Goal: Task Accomplishment & Management: Complete application form

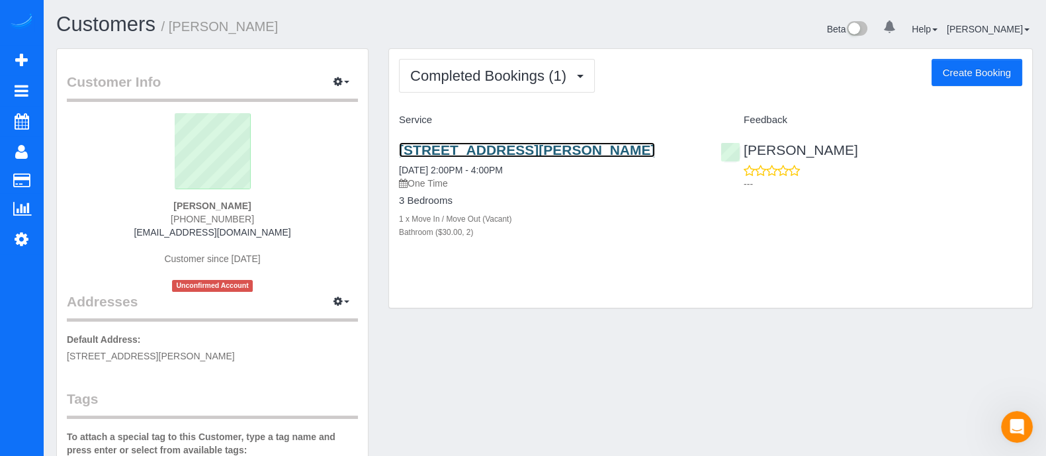
click at [506, 144] on link "1519 Mcpherson Ave Se, Atlanta, GA 30316" at bounding box center [527, 149] width 256 height 15
click at [953, 79] on button "Create Booking" at bounding box center [976, 73] width 91 height 28
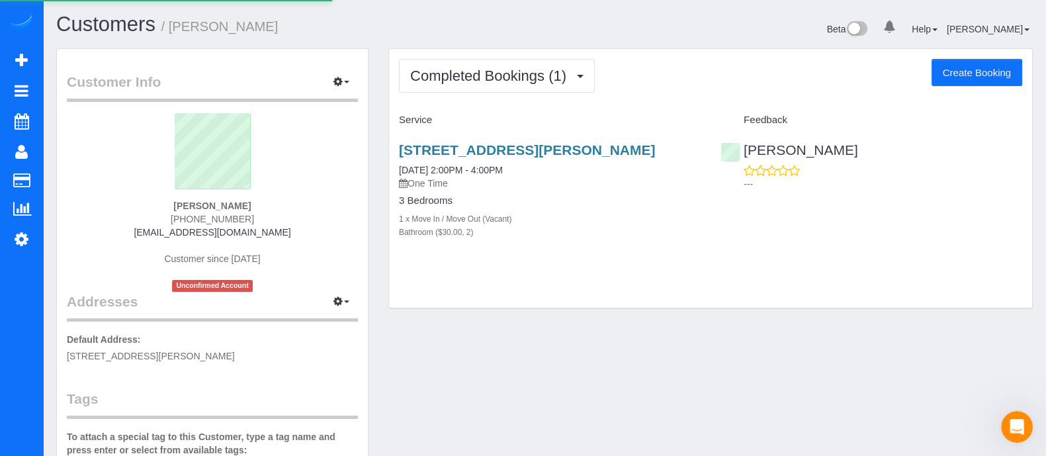
select select "GA"
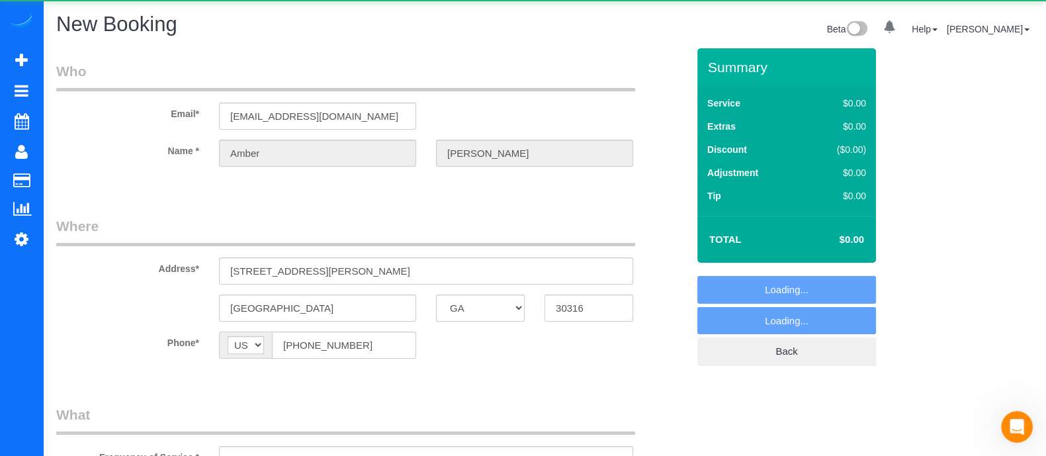
select select "object:13052"
select select "string:fspay-c2f306ae-659c-4439-bc2e-ebe6aa14aeae"
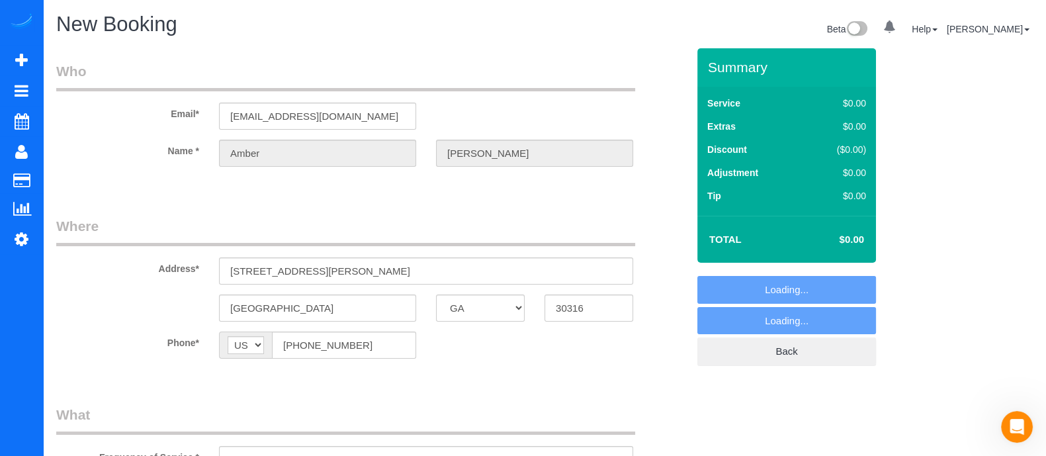
select select "object:13072"
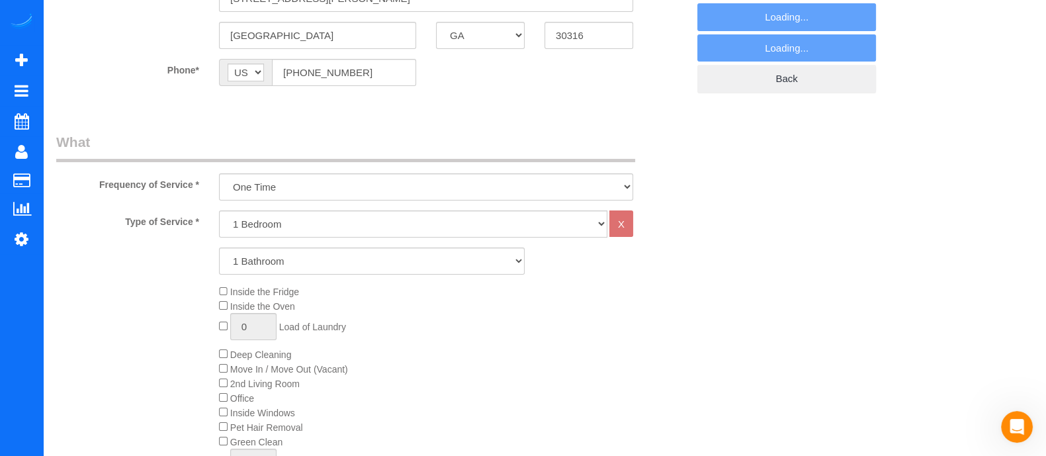
scroll to position [284, 0]
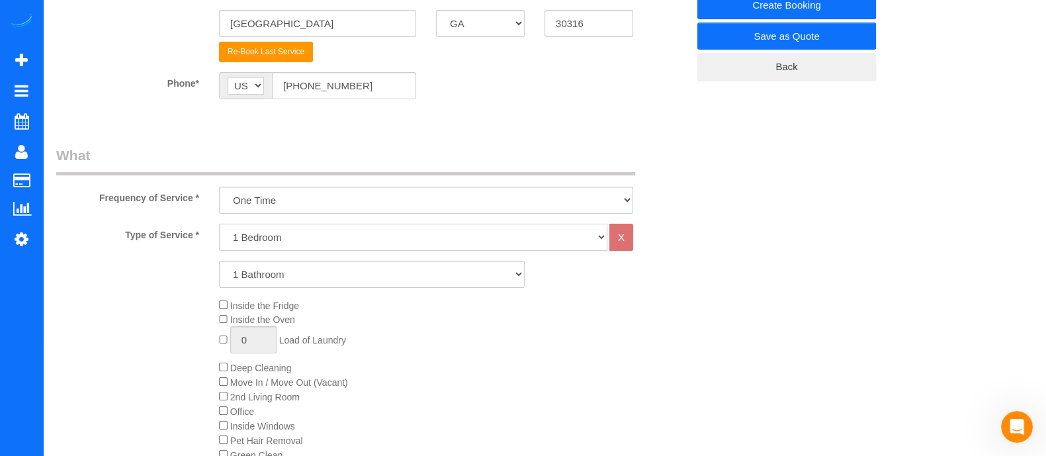
click at [347, 232] on select "1 Bedroom 2 Bedrooms 3 Bedrooms 4 Bedrooms 5 Bedrooms 6 Bedrooms" at bounding box center [413, 237] width 388 height 27
select select "3"
click at [219, 224] on select "1 Bedroom 2 Bedrooms 3 Bedrooms 4 Bedrooms 5 Bedrooms 6 Bedrooms" at bounding box center [413, 237] width 388 height 27
click at [288, 284] on select "1 Bathroom 2 Bathrooms 3 Bathrooms 4 Bathrooms 5 Bathrooms 6 Bathrooms" at bounding box center [372, 274] width 306 height 27
select select "2"
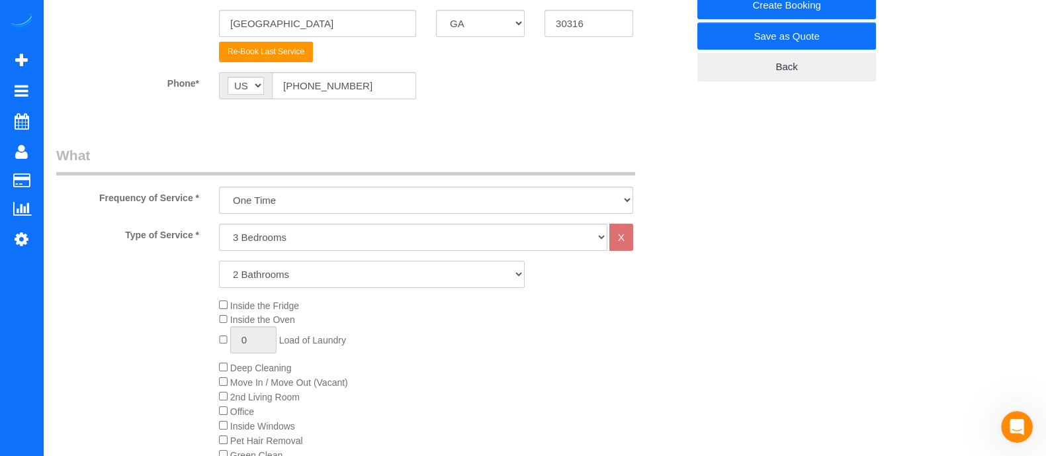
click at [219, 261] on select "1 Bathroom 2 Bathrooms 3 Bathrooms 4 Bathrooms 5 Bathrooms 6 Bathrooms" at bounding box center [372, 274] width 306 height 27
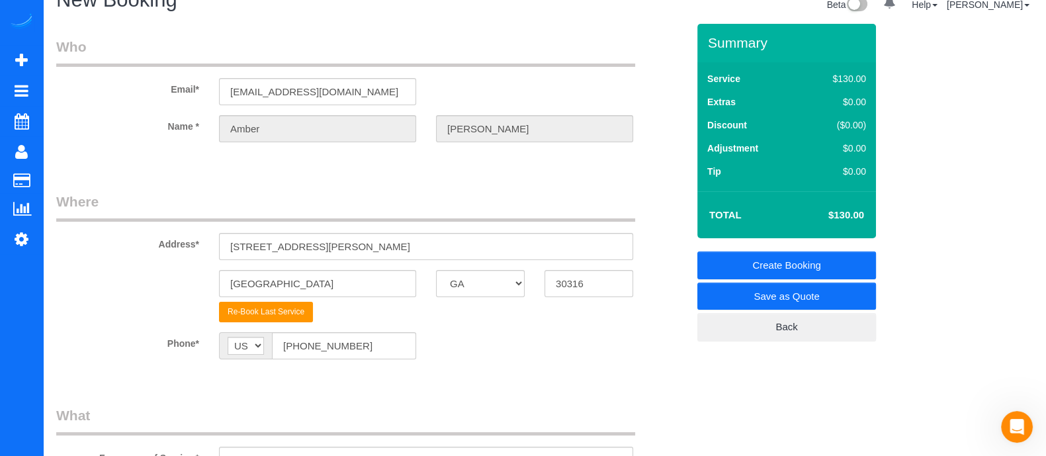
scroll to position [17, 0]
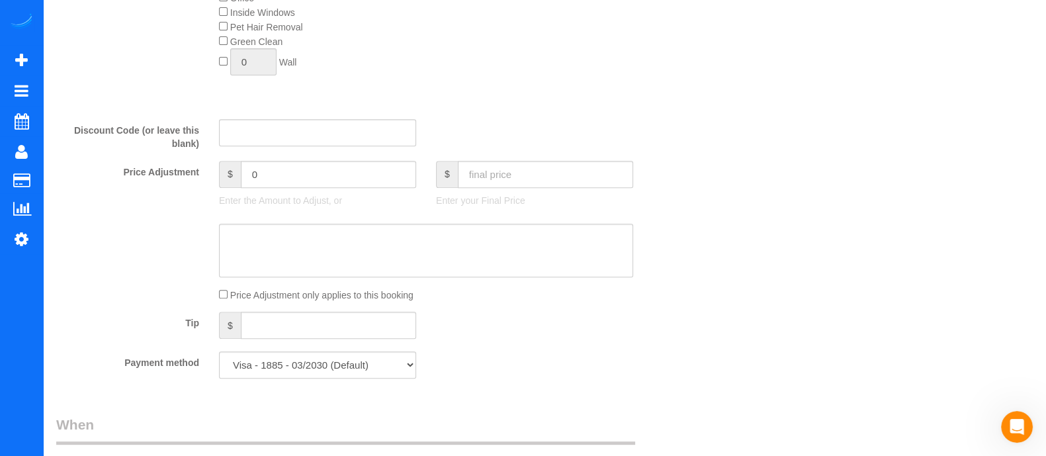
scroll to position [721, 0]
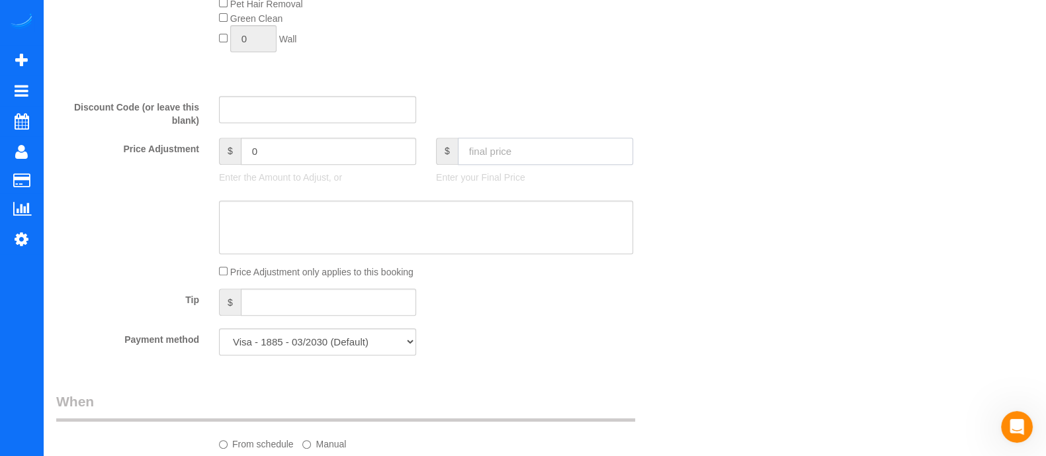
click at [543, 157] on input "text" at bounding box center [545, 151] width 175 height 27
type input "335"
type input "-35"
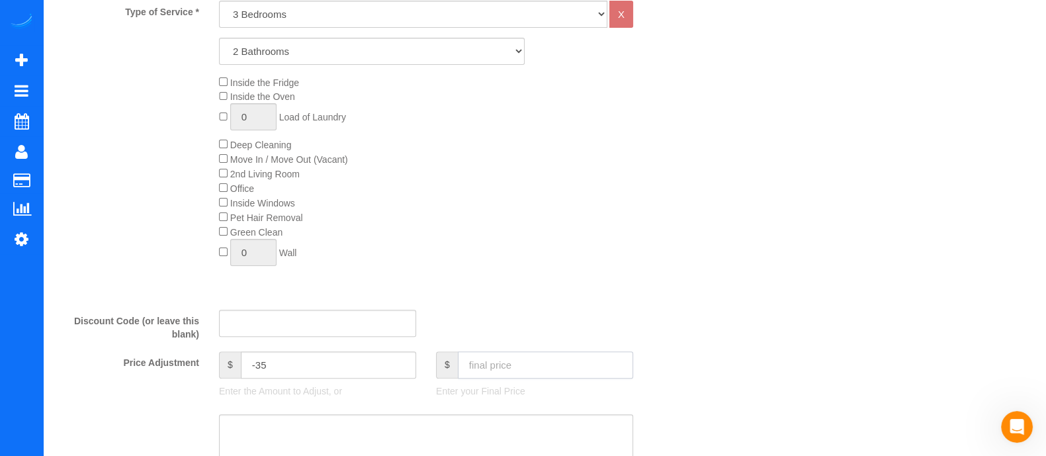
scroll to position [0, 0]
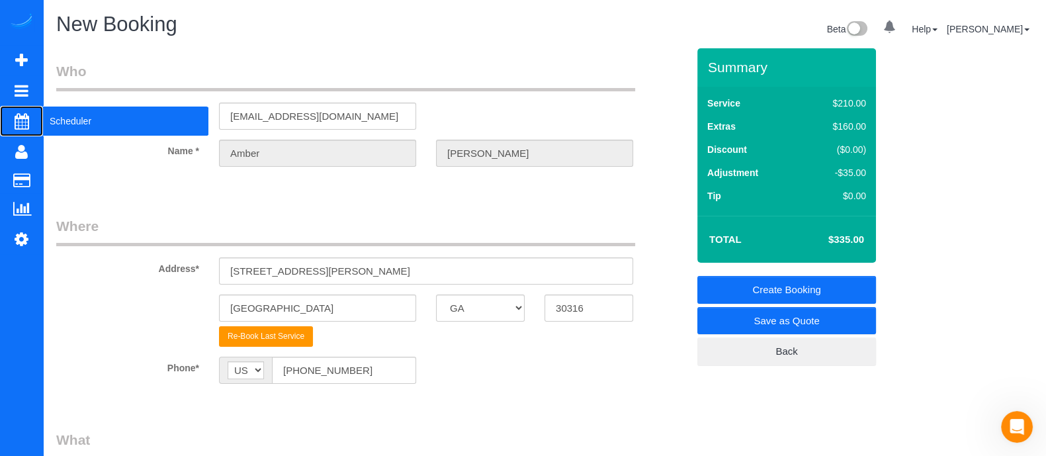
click at [56, 116] on span "Scheduler" at bounding box center [125, 121] width 165 height 30
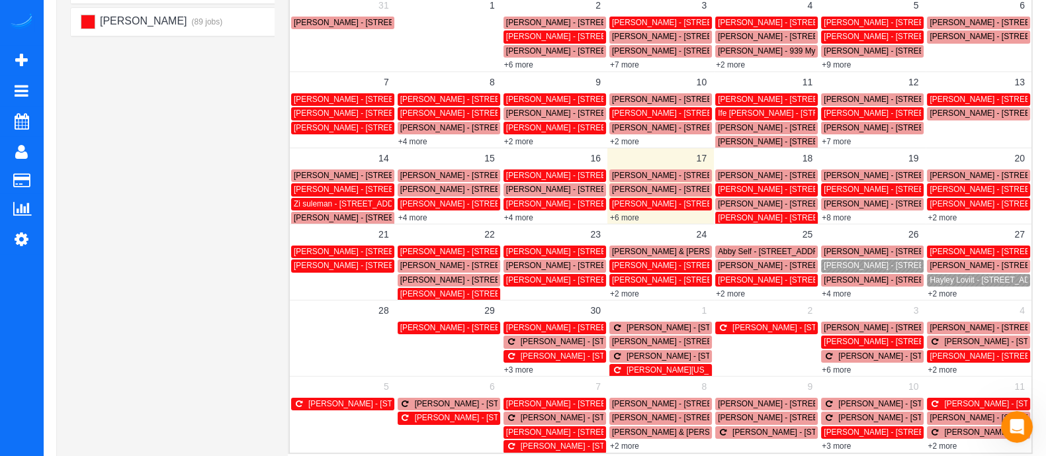
scroll to position [167, 0]
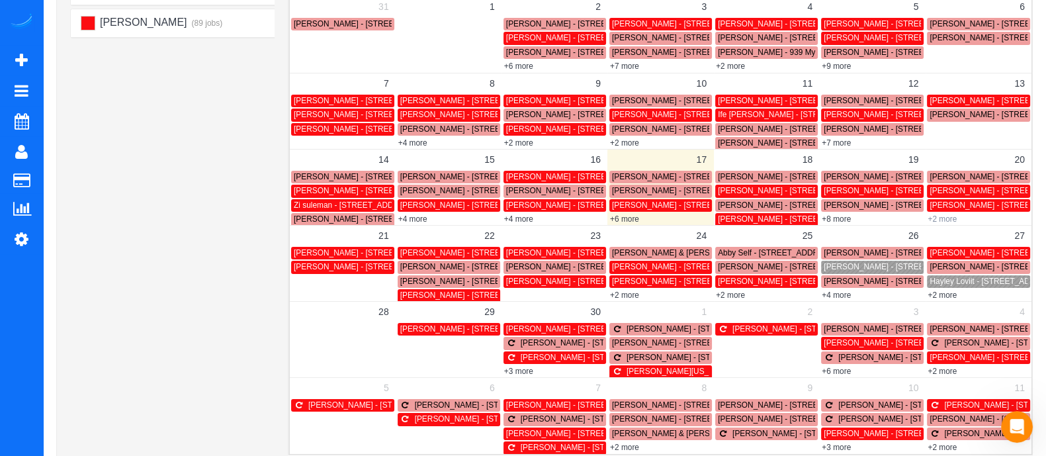
click at [944, 216] on link "+2 more" at bounding box center [941, 218] width 29 height 9
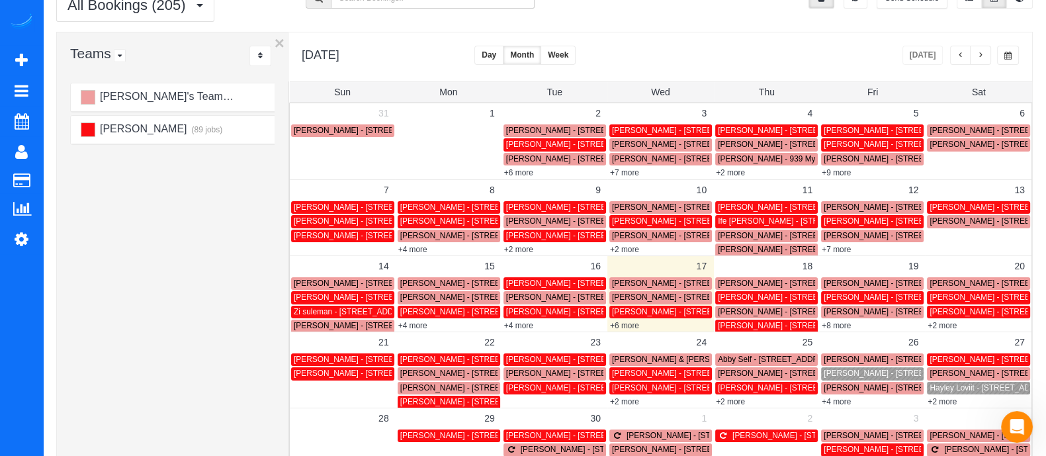
scroll to position [36, 0]
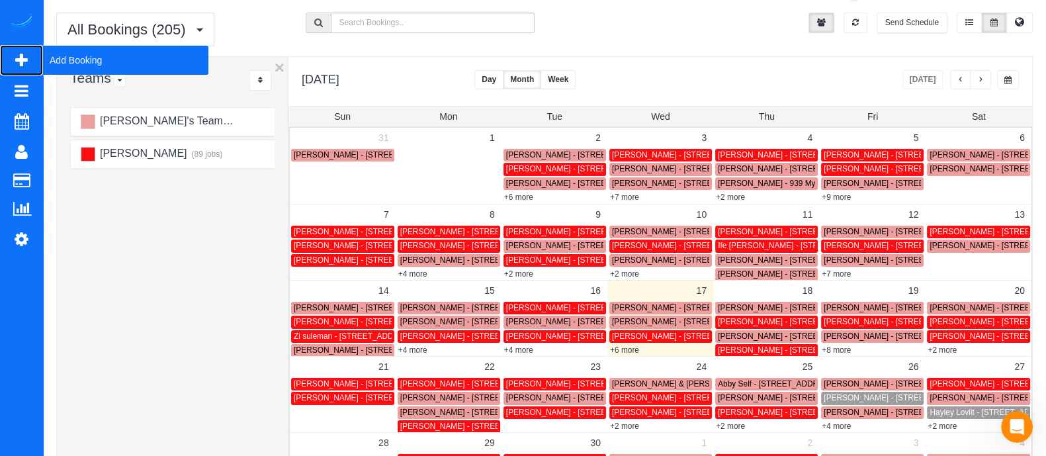
click at [96, 51] on span "Add Booking" at bounding box center [125, 60] width 165 height 30
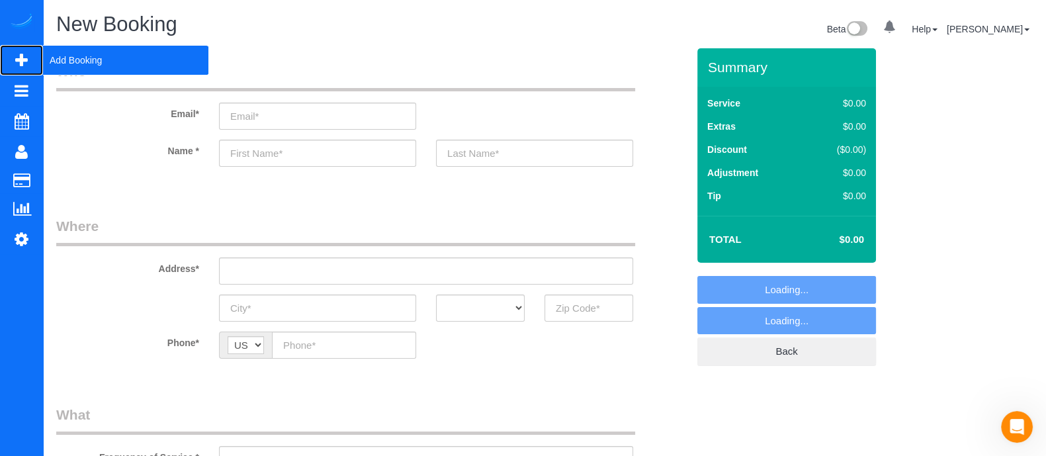
select select "object:13811"
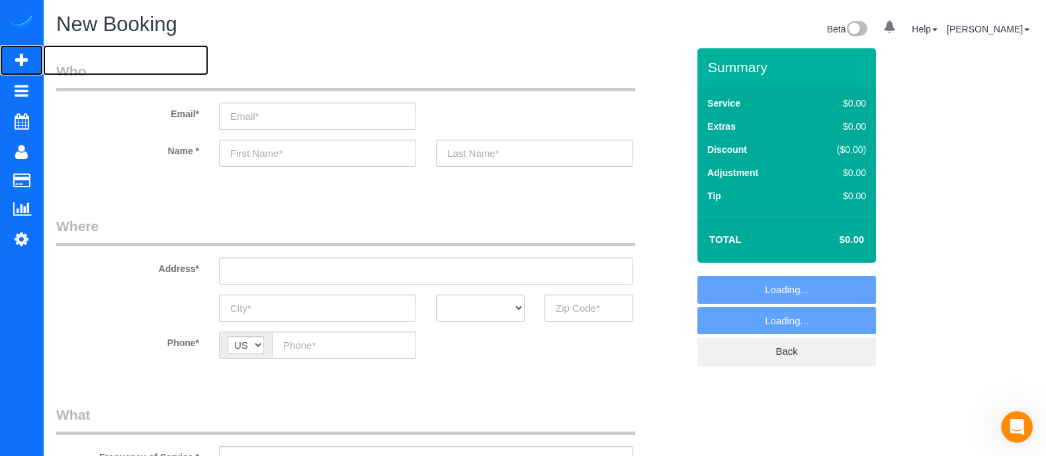
scroll to position [316, 0]
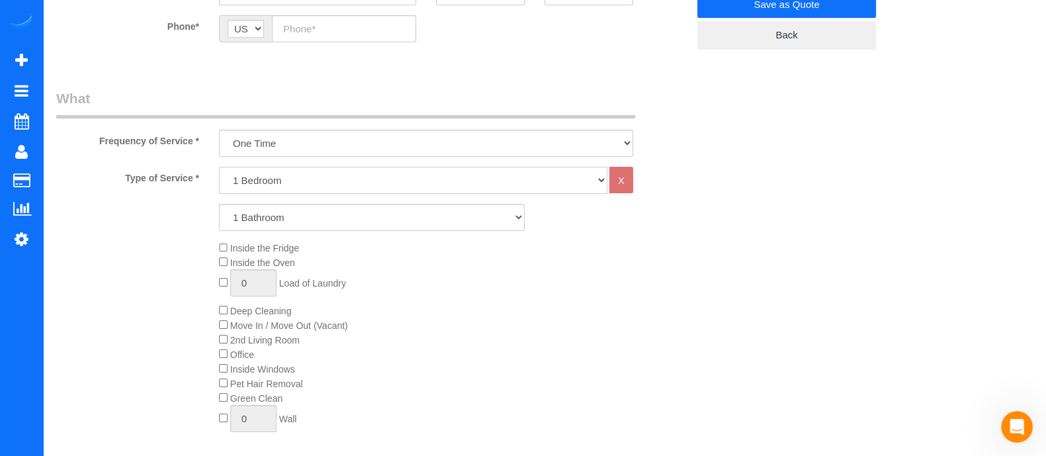
click at [241, 170] on select "1 Bedroom 2 Bedrooms 3 Bedrooms 4 Bedrooms 5 Bedrooms 6 Bedrooms" at bounding box center [413, 180] width 388 height 27
select select "2"
click at [219, 167] on select "1 Bedroom 2 Bedrooms 3 Bedrooms 4 Bedrooms 5 Bedrooms 6 Bedrooms" at bounding box center [413, 180] width 388 height 27
drag, startPoint x: 255, startPoint y: 217, endPoint x: 259, endPoint y: 252, distance: 35.2
click at [259, 252] on div "Type of Service * 1 Bedroom 2 Bedrooms 3 Bedrooms 4 Bedrooms 5 Bedrooms 6 Bedro…" at bounding box center [371, 316] width 631 height 298
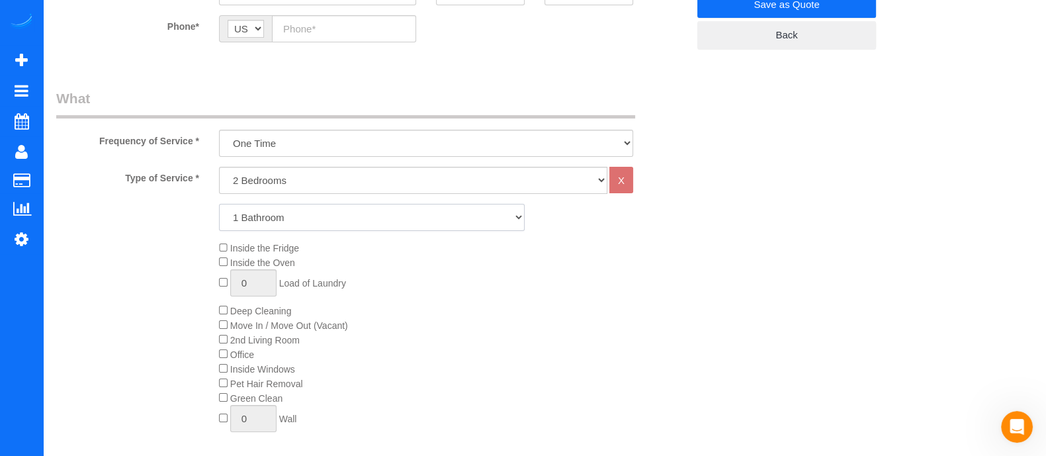
select select "2"
click at [219, 204] on select "1 Bathroom 2 Bathrooms 3 Bathrooms 4 Bathrooms 5 Bathrooms 6 Bathrooms" at bounding box center [372, 217] width 306 height 27
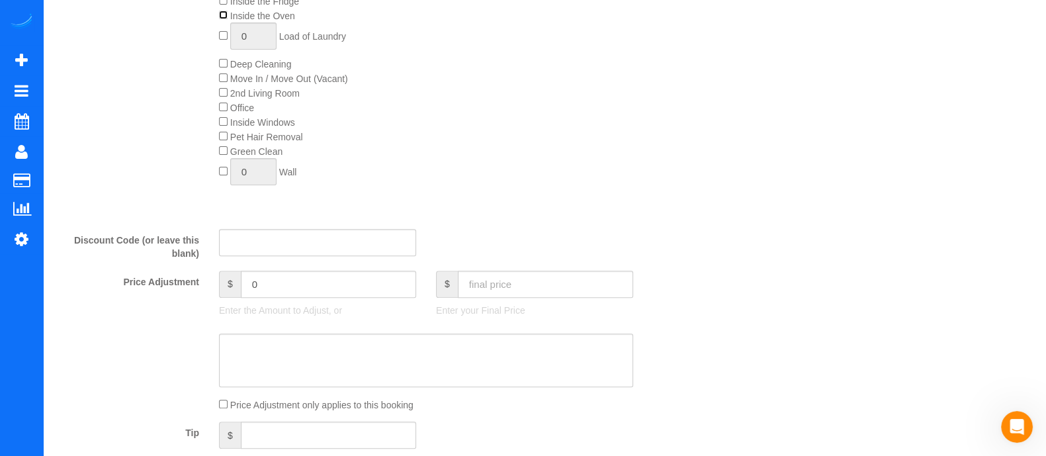
scroll to position [359, 0]
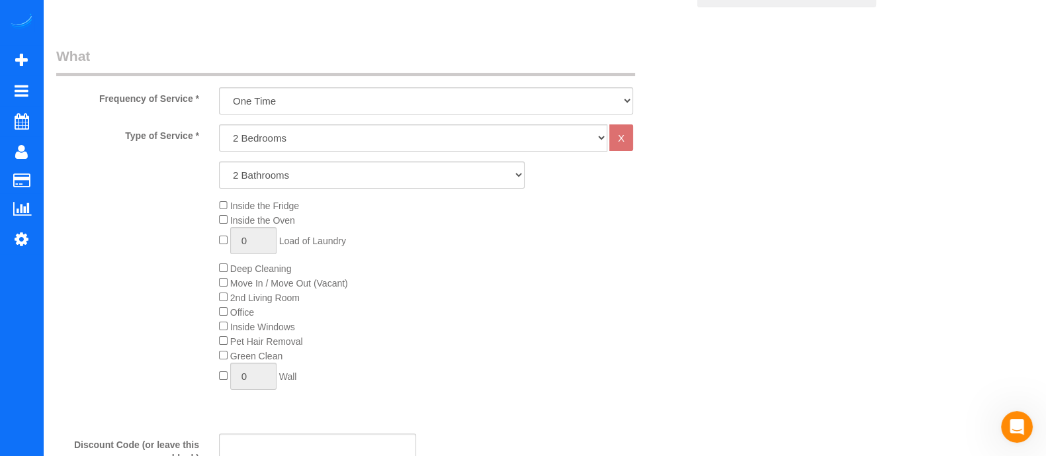
click at [218, 315] on div "Inside the Fridge Inside the Oven 0 Load of Laundry Deep Cleaning Move In / Mov…" at bounding box center [453, 297] width 488 height 198
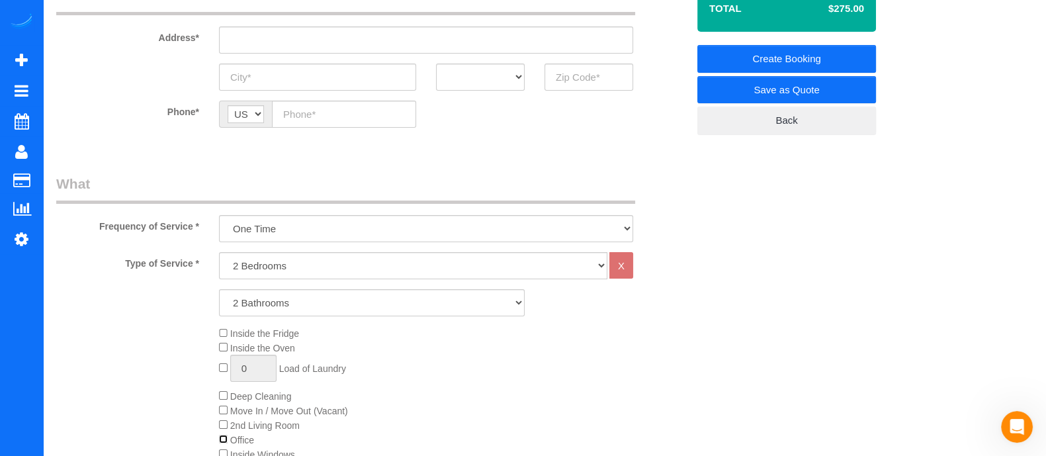
scroll to position [228, 0]
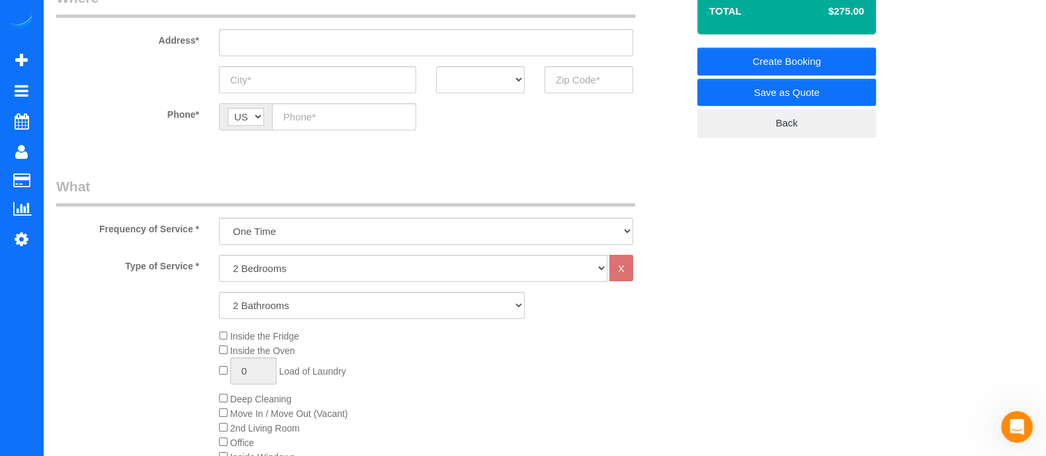
click at [217, 349] on div "Inside the Fridge Inside the Oven 0 Load of Laundry Deep Cleaning Move In / Mov…" at bounding box center [453, 428] width 488 height 198
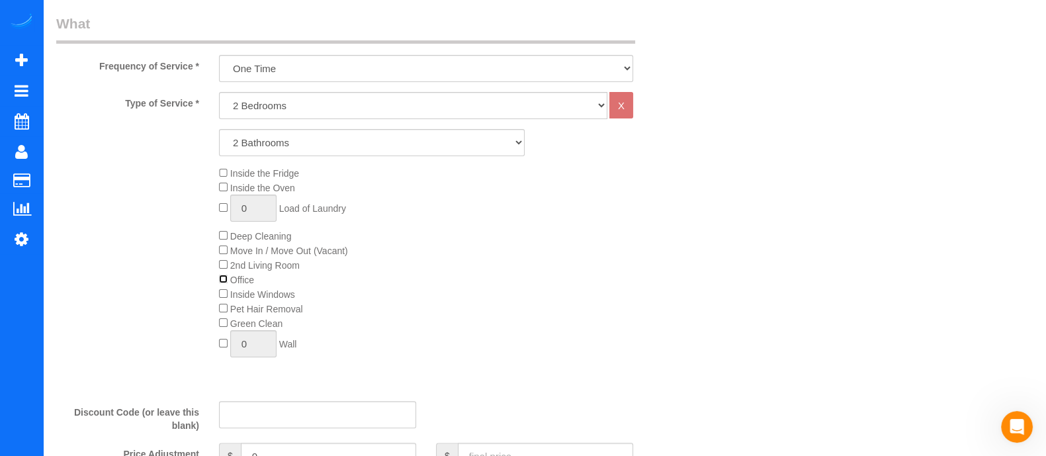
scroll to position [386, 0]
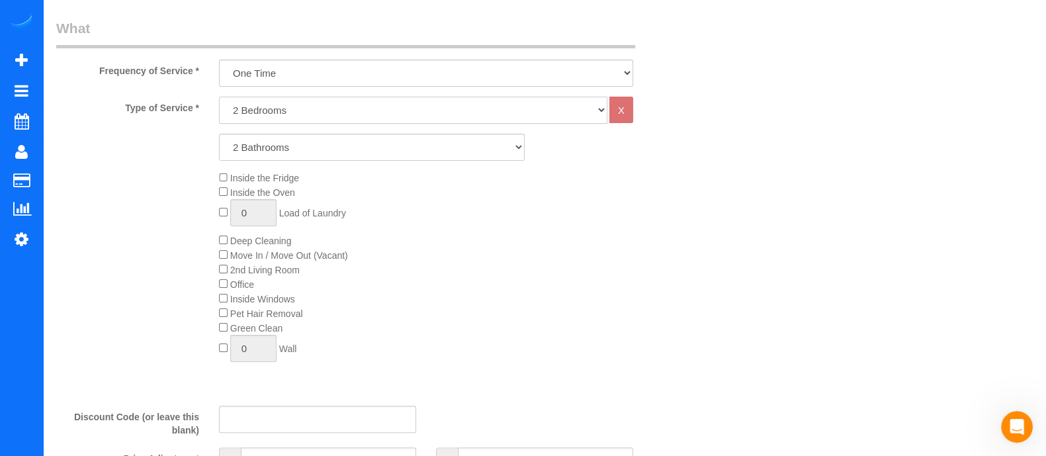
click at [269, 110] on select "1 Bedroom 2 Bedrooms 3 Bedrooms 4 Bedrooms 5 Bedrooms 6 Bedrooms" at bounding box center [413, 110] width 388 height 27
select select "3"
click at [219, 97] on select "1 Bedroom 2 Bedrooms 3 Bedrooms 4 Bedrooms 5 Bedrooms 6 Bedrooms" at bounding box center [413, 110] width 388 height 27
select select "2"
click at [218, 239] on div "Inside the Fridge Inside the Oven 0 Load of Laundry Deep Cleaning Move In / Mov…" at bounding box center [453, 270] width 488 height 198
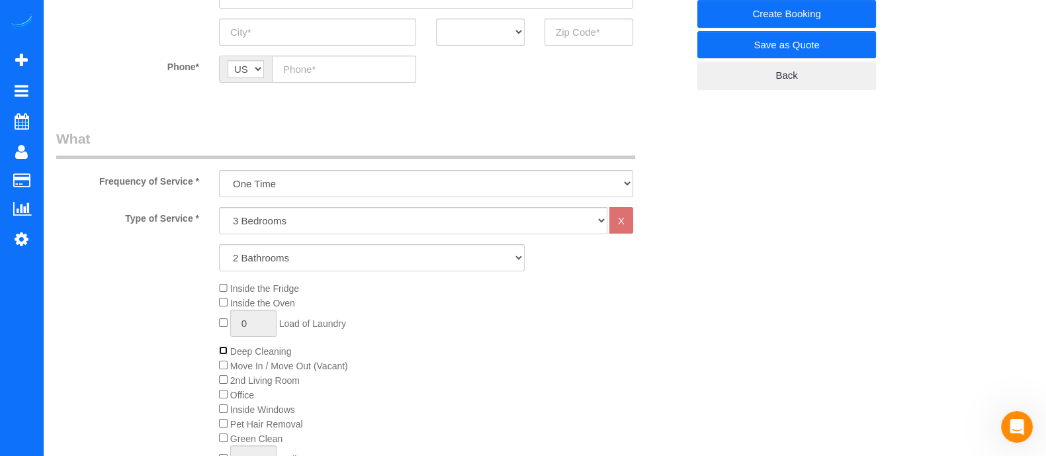
scroll to position [268, 0]
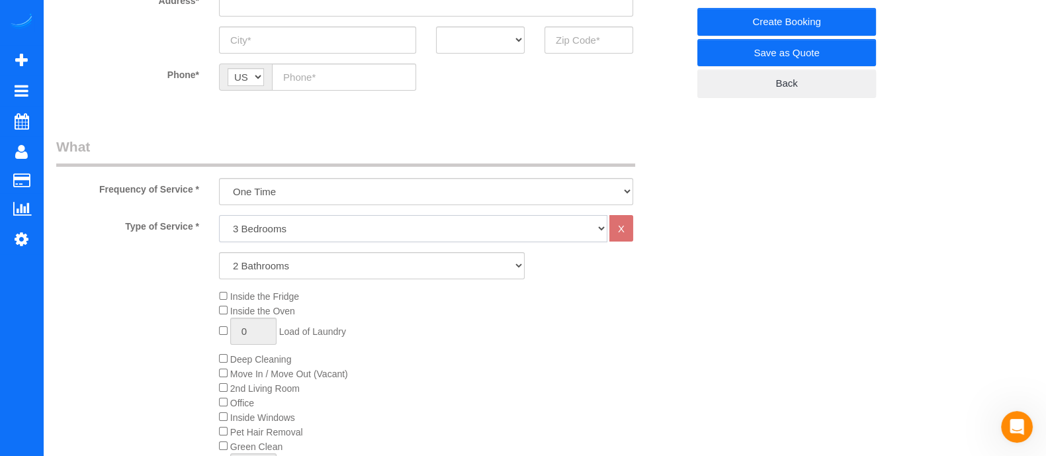
click at [272, 232] on select "1 Bedroom 2 Bedrooms 3 Bedrooms 4 Bedrooms 5 Bedrooms 6 Bedrooms" at bounding box center [413, 228] width 388 height 27
select select "1"
click at [219, 215] on select "1 Bedroom 2 Bedrooms 3 Bedrooms 4 Bedrooms 5 Bedrooms 6 Bedrooms" at bounding box center [413, 228] width 388 height 27
select select "2"
click at [259, 233] on select "1 Bedroom 2 Bedrooms 3 Bedrooms 4 Bedrooms 5 Bedrooms 6 Bedrooms" at bounding box center [413, 228] width 388 height 27
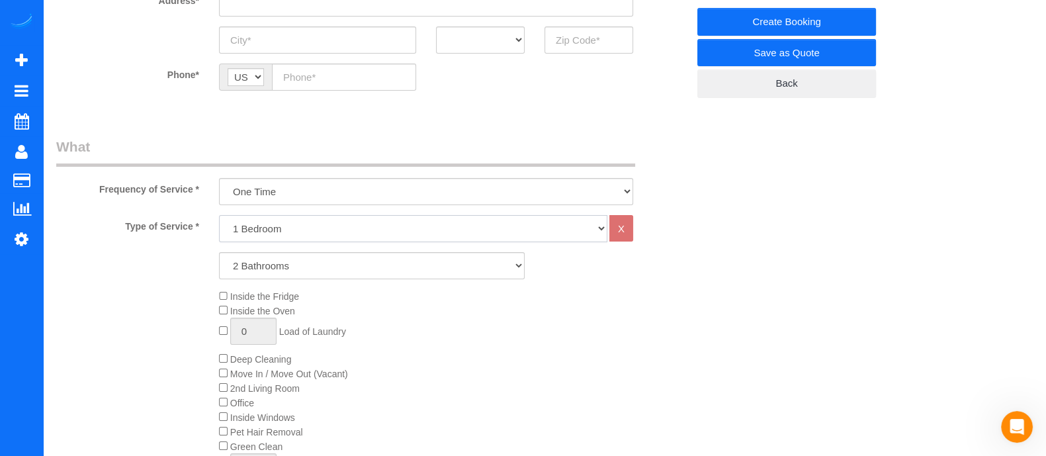
click at [219, 215] on select "1 Bedroom 2 Bedrooms 3 Bedrooms 4 Bedrooms 5 Bedrooms 6 Bedrooms" at bounding box center [413, 228] width 388 height 27
click at [253, 236] on select "1 Bedroom 2 Bedrooms 3 Bedrooms 4 Bedrooms 5 Bedrooms 6 Bedrooms" at bounding box center [413, 228] width 388 height 27
select select "2"
click at [219, 215] on select "1 Bedroom 2 Bedrooms 3 Bedrooms 4 Bedrooms 5 Bedrooms 6 Bedrooms" at bounding box center [413, 228] width 388 height 27
select select "2"
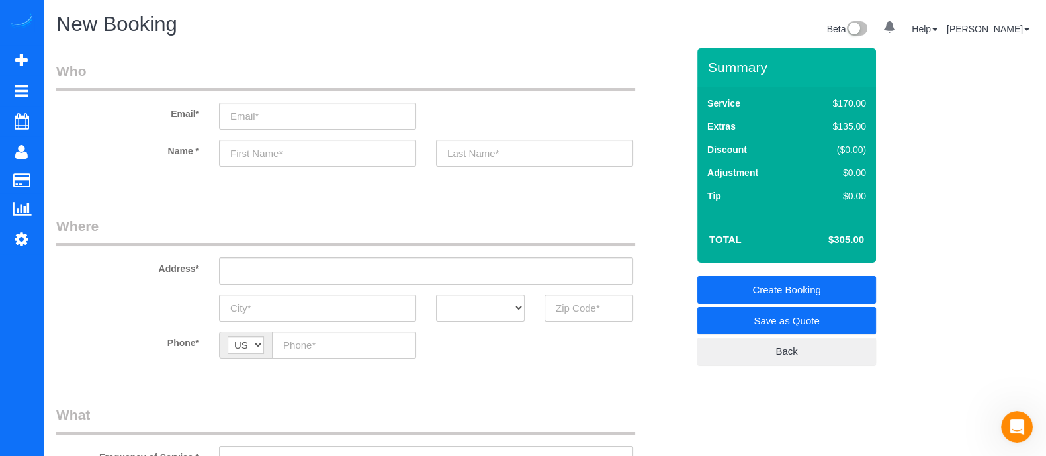
scroll to position [79, 0]
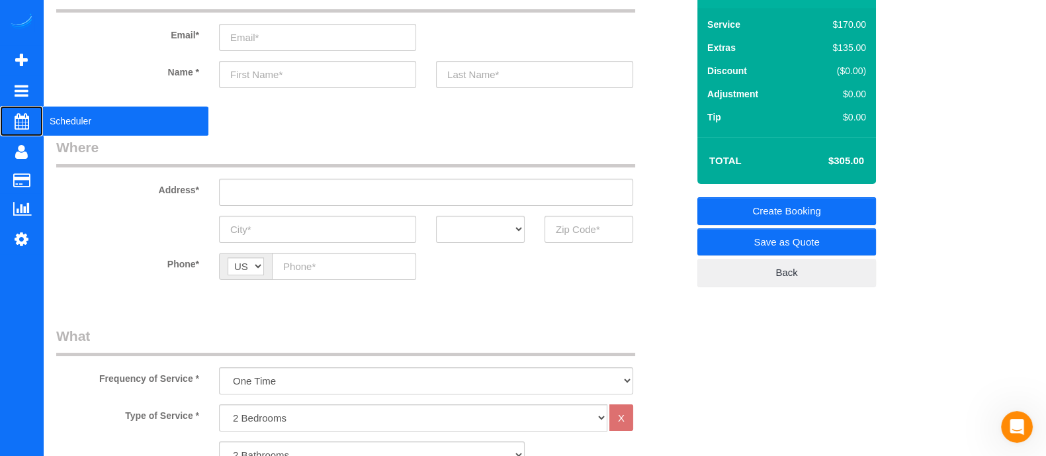
click at [73, 128] on span "Scheduler" at bounding box center [125, 121] width 165 height 30
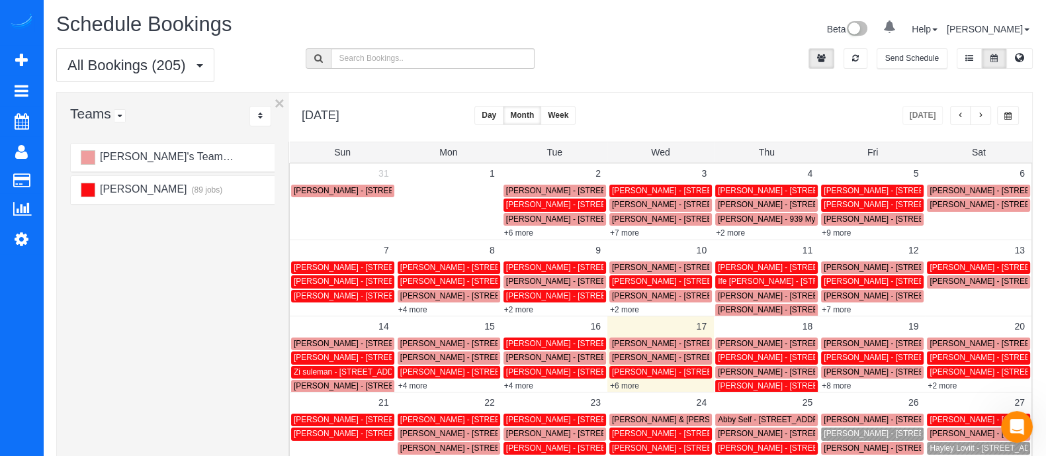
click at [503, 116] on button "Day" at bounding box center [488, 115] width 29 height 19
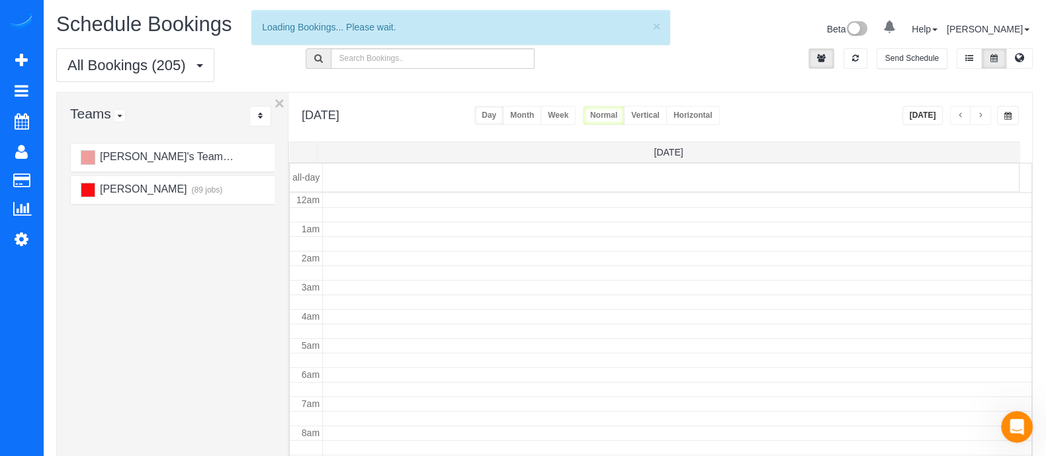
scroll to position [174, 0]
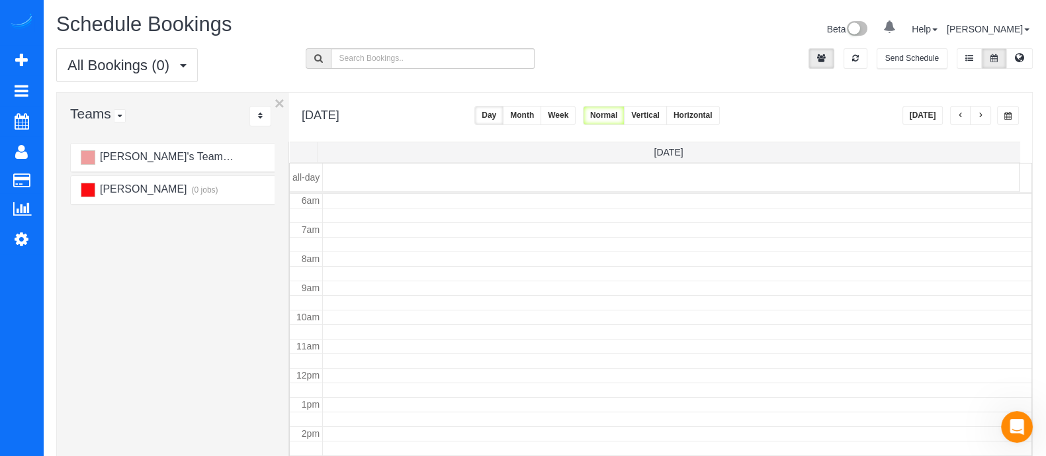
click at [986, 106] on button "button" at bounding box center [980, 115] width 21 height 19
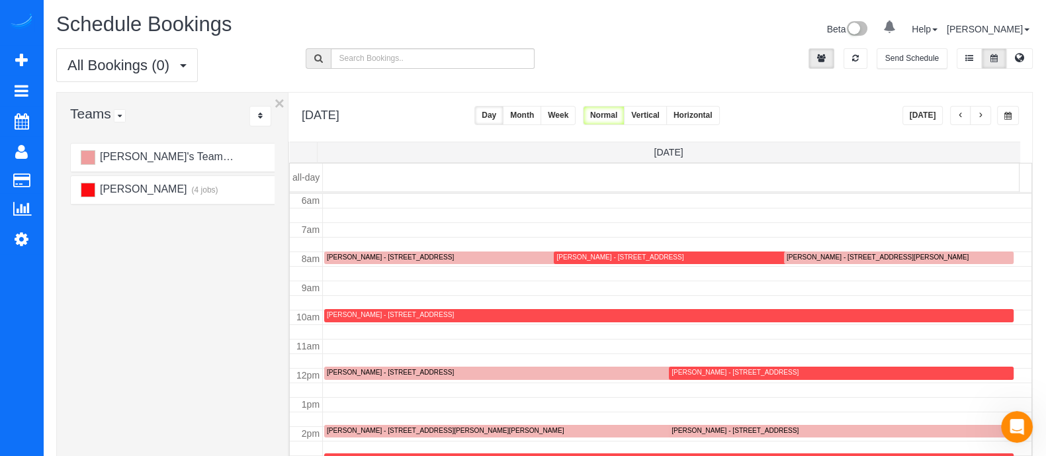
drag, startPoint x: 986, startPoint y: 105, endPoint x: 929, endPoint y: 119, distance: 58.6
click at [929, 119] on div "[DATE]" at bounding box center [960, 115] width 117 height 19
click at [929, 119] on button "[DATE]" at bounding box center [922, 115] width 41 height 19
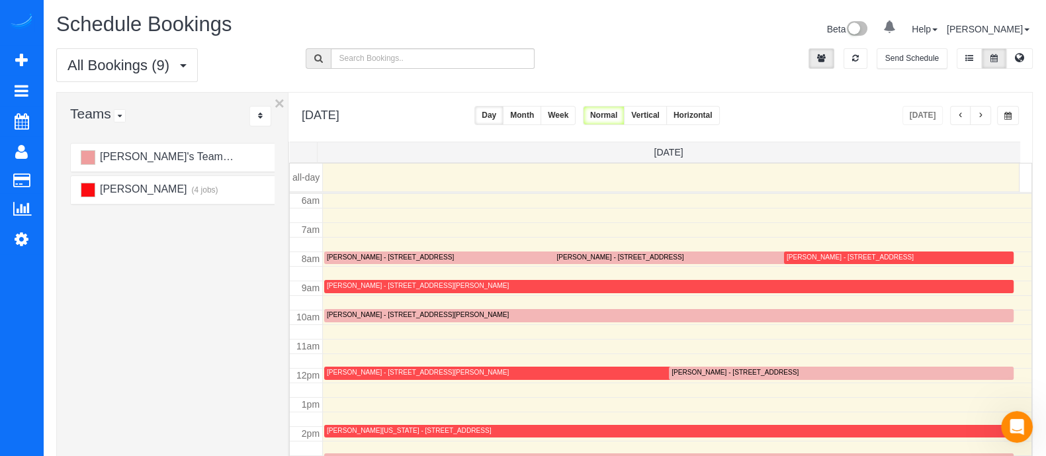
click at [979, 114] on span "button" at bounding box center [980, 116] width 7 height 8
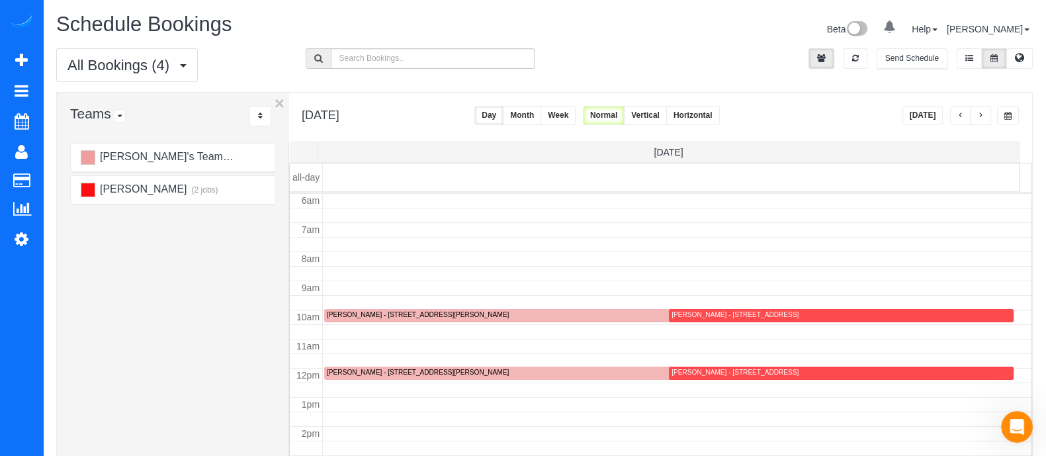
click at [979, 114] on span "button" at bounding box center [980, 116] width 7 height 8
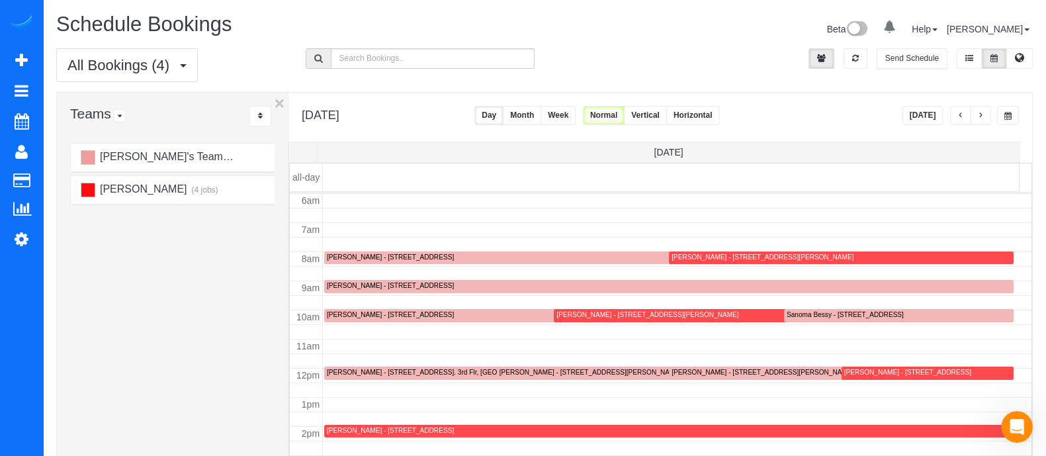
click at [979, 114] on span "button" at bounding box center [980, 116] width 7 height 8
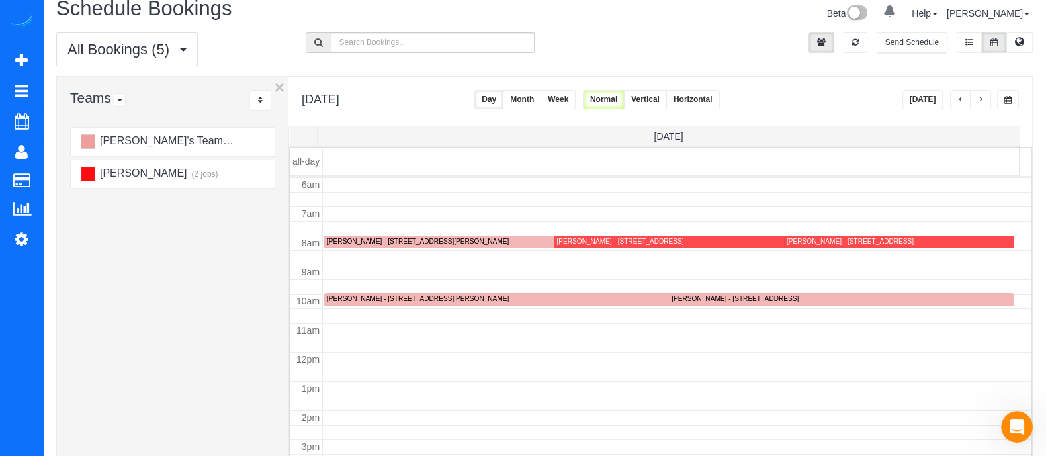
scroll to position [9, 0]
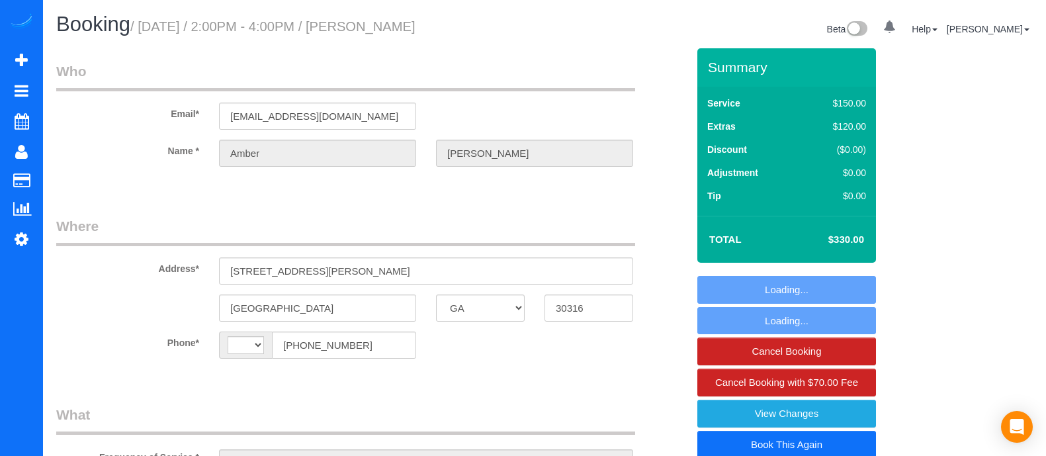
select select "GA"
select select "string:[GEOGRAPHIC_DATA]"
select select "object:659"
select select "string:fspay-c2f306ae-659c-4439-bc2e-ebe6aa14aeae"
select select "spot1"
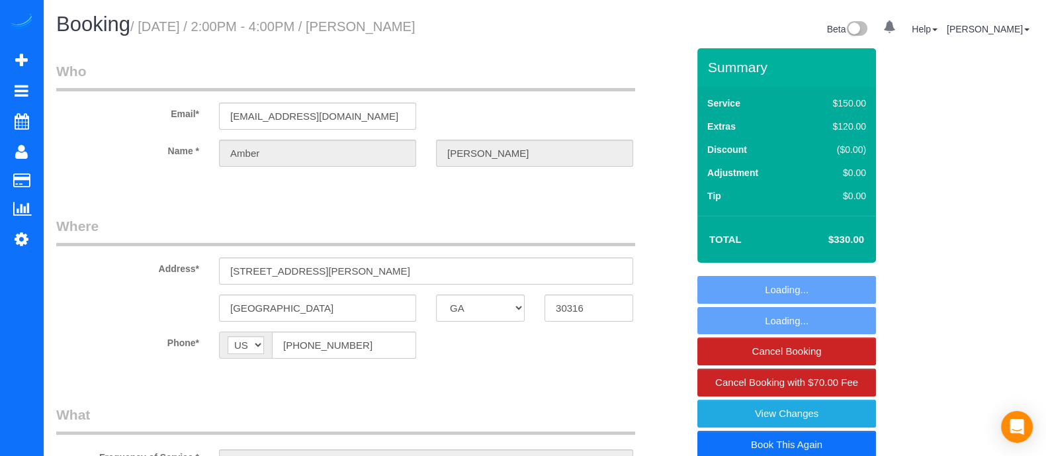
select select "number:1"
select select "number:6"
select select "2"
select select "object:765"
select select "2"
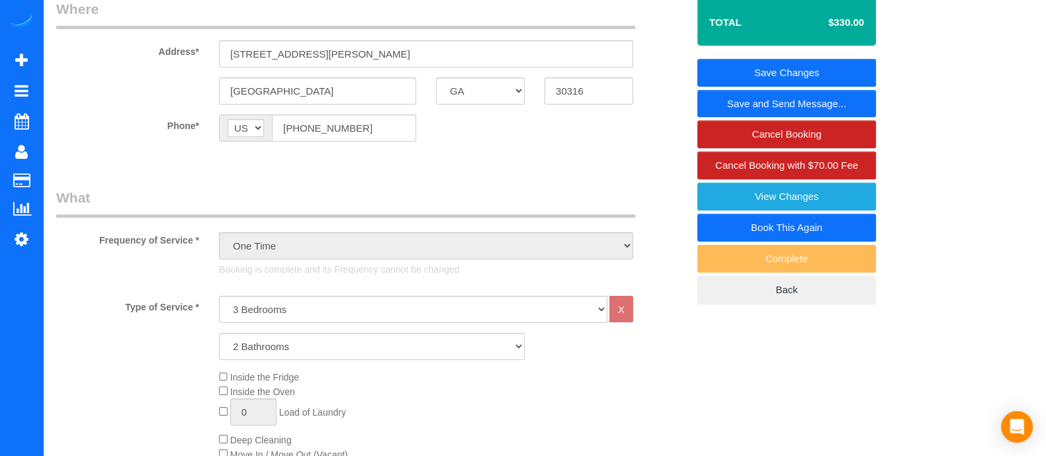
scroll to position [230, 0]
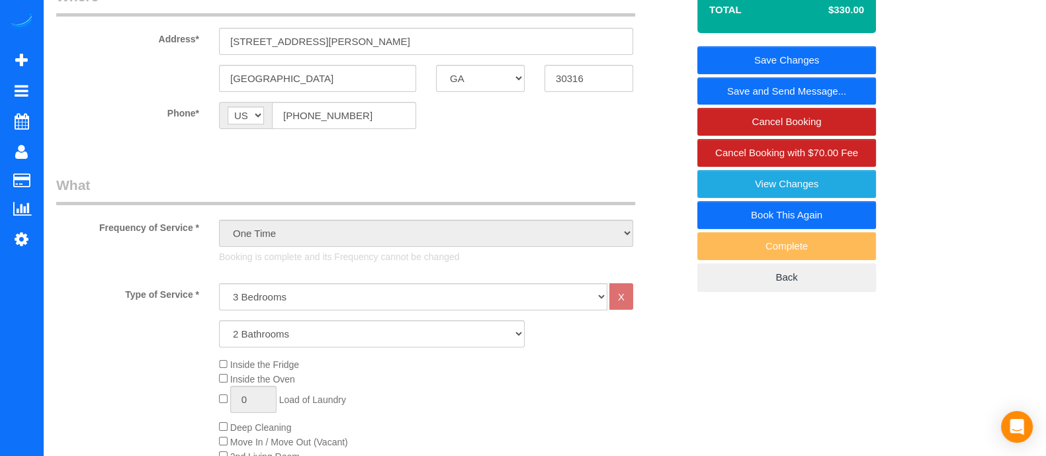
click at [837, 210] on link "Book This Again" at bounding box center [786, 215] width 179 height 28
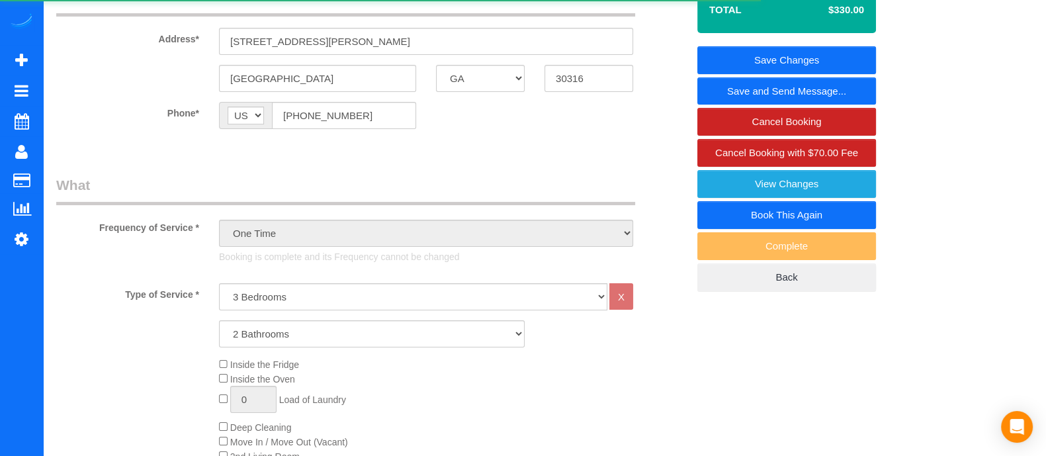
select select "GA"
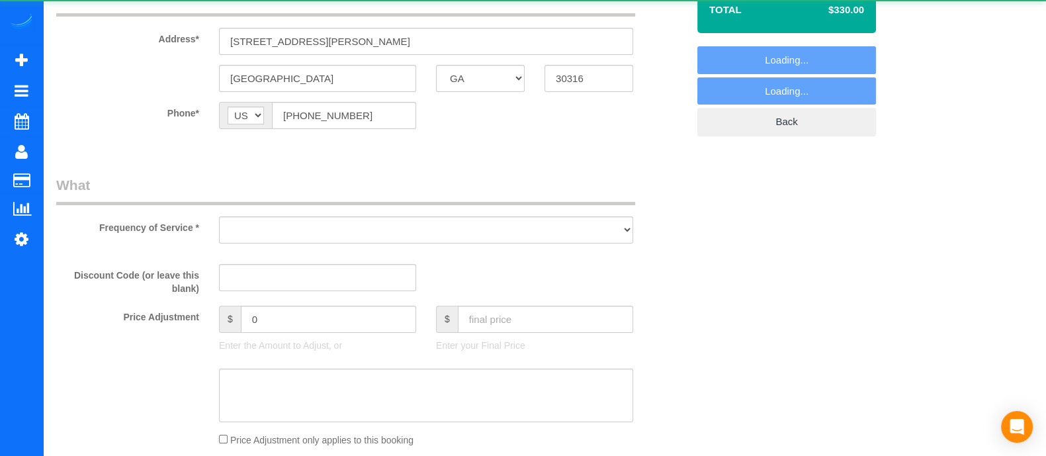
select select "string:fspay-c2f306ae-659c-4439-bc2e-ebe6aa14aeae"
select select "number:1"
select select "number:6"
select select "object:1204"
select select "2"
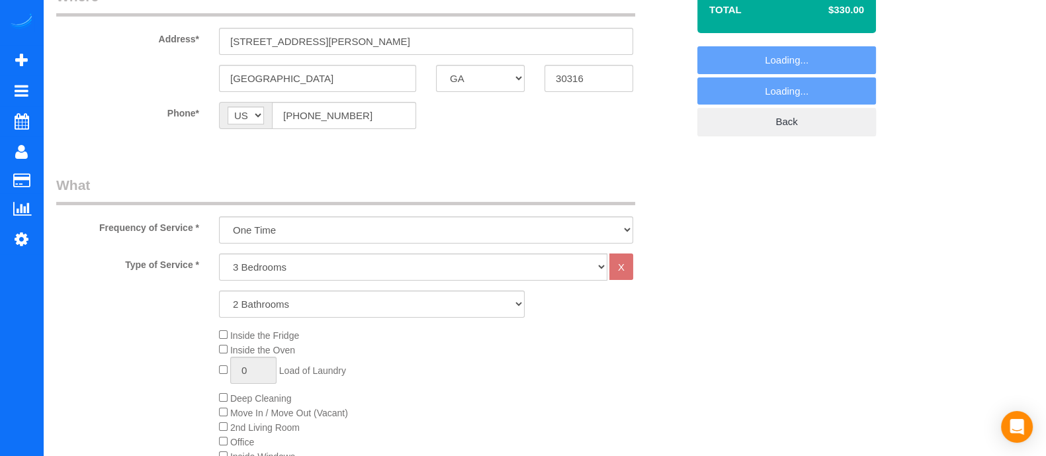
select select "object:1246"
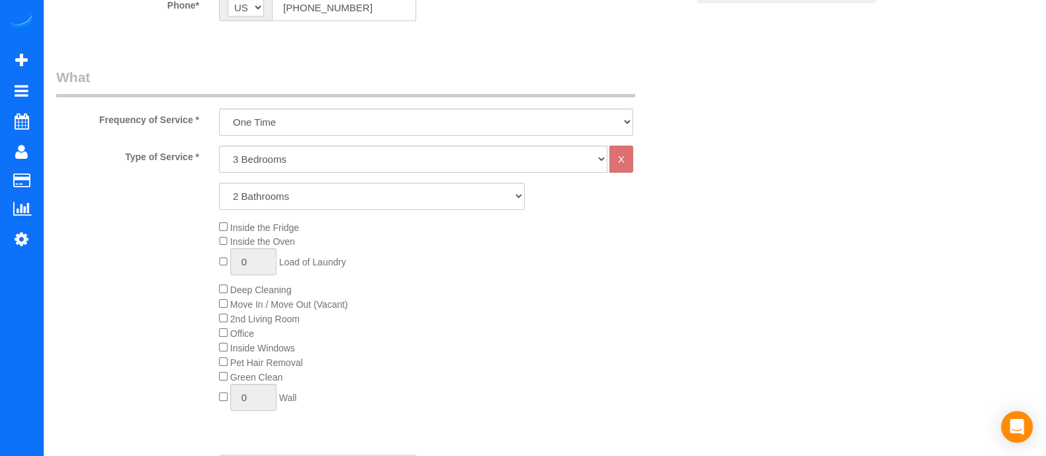
scroll to position [343, 0]
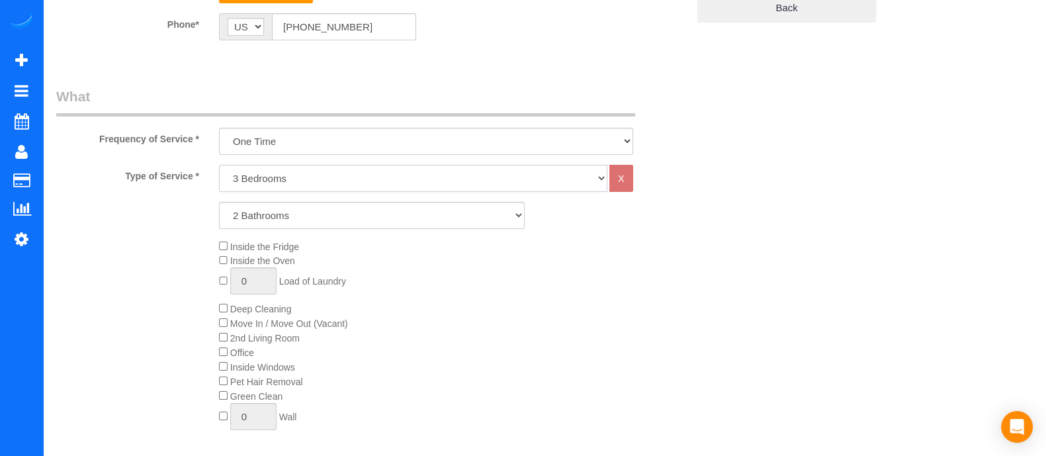
click at [254, 181] on select "1 Bedroom 2 Bedrooms 3 Bedrooms 4 Bedrooms 5 Bedrooms 6 Bedrooms" at bounding box center [413, 178] width 388 height 27
select select "2"
click at [219, 165] on select "1 Bedroom 2 Bedrooms 3 Bedrooms 4 Bedrooms 5 Bedrooms 6 Bedrooms" at bounding box center [413, 178] width 388 height 27
select select "2"
click at [224, 253] on div "Inside the Fridge Inside the Oven 0 Load of Laundry Deep Cleaning Move In / Mov…" at bounding box center [453, 338] width 488 height 198
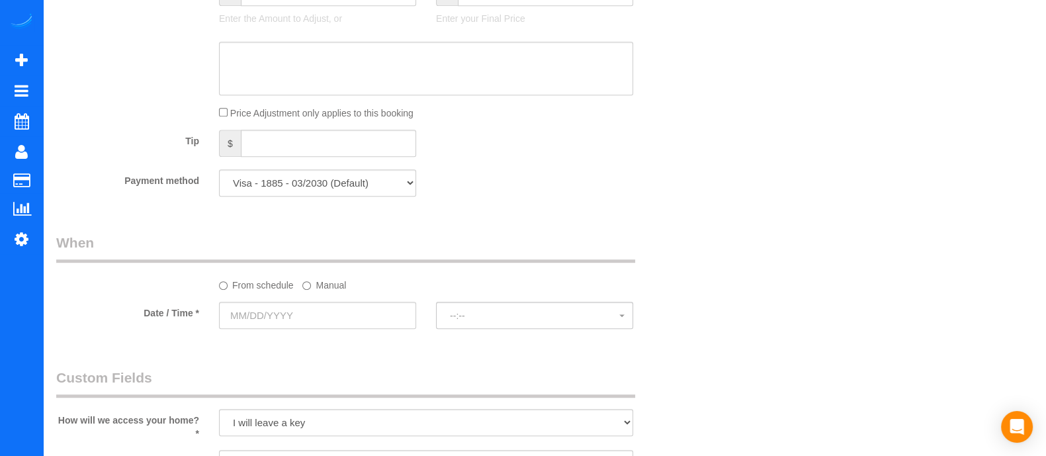
scroll to position [884, 0]
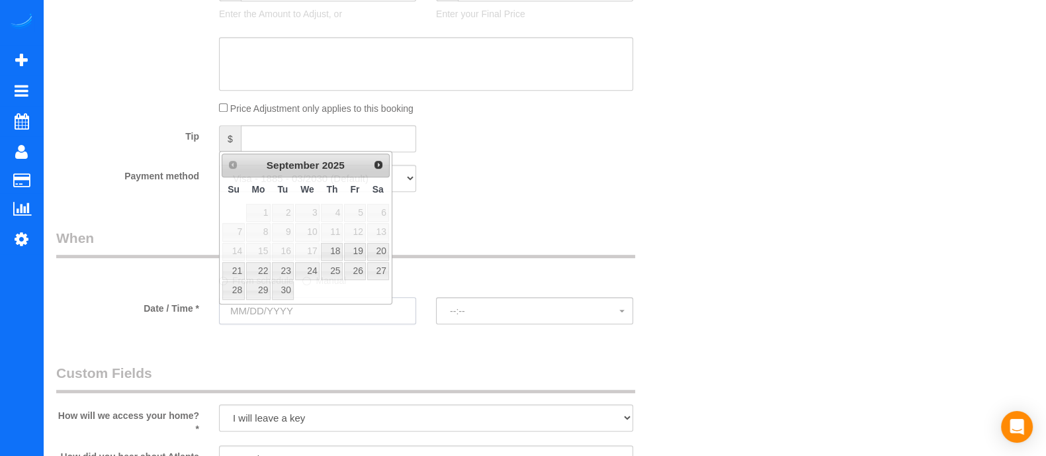
click at [337, 324] on input "text" at bounding box center [317, 310] width 197 height 27
click at [380, 245] on link "20" at bounding box center [378, 252] width 22 height 18
type input "[DATE]"
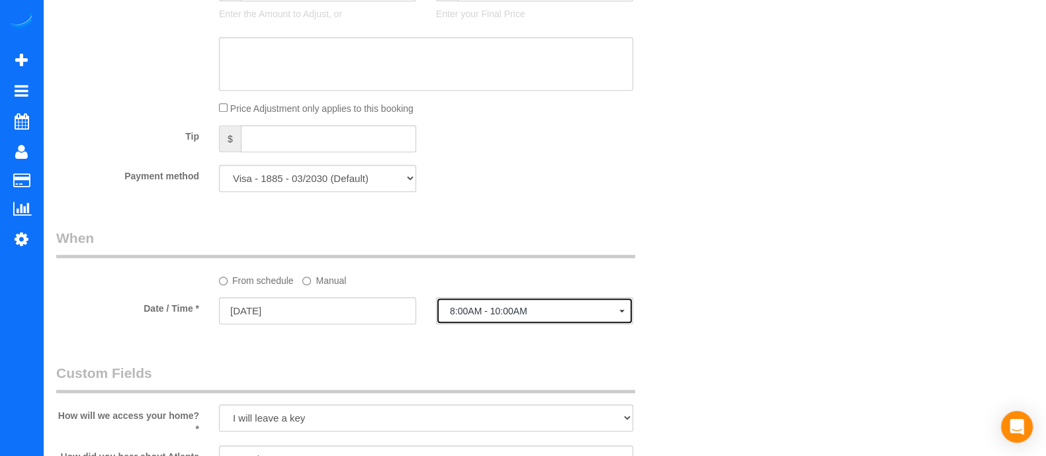
click at [467, 322] on button "8:00AM - 10:00AM" at bounding box center [534, 310] width 197 height 27
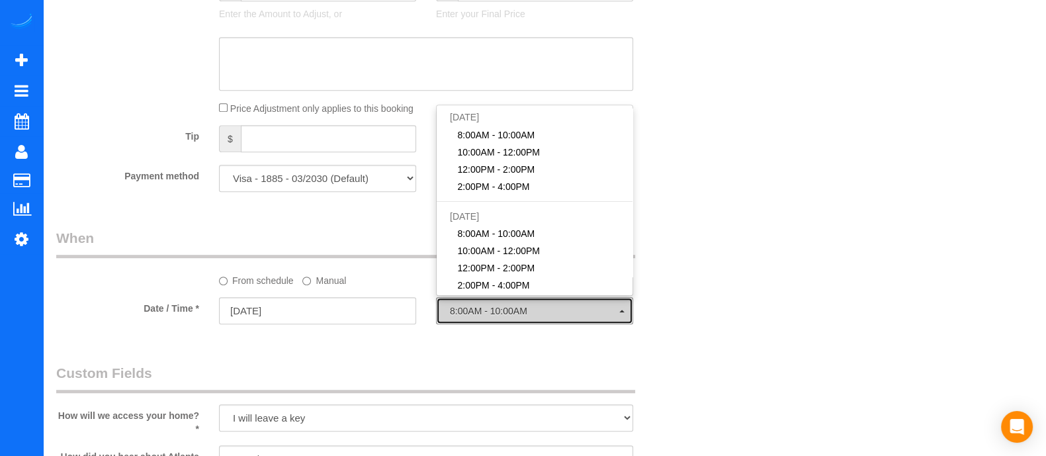
click at [467, 322] on button "8:00AM - 10:00AM" at bounding box center [534, 310] width 197 height 27
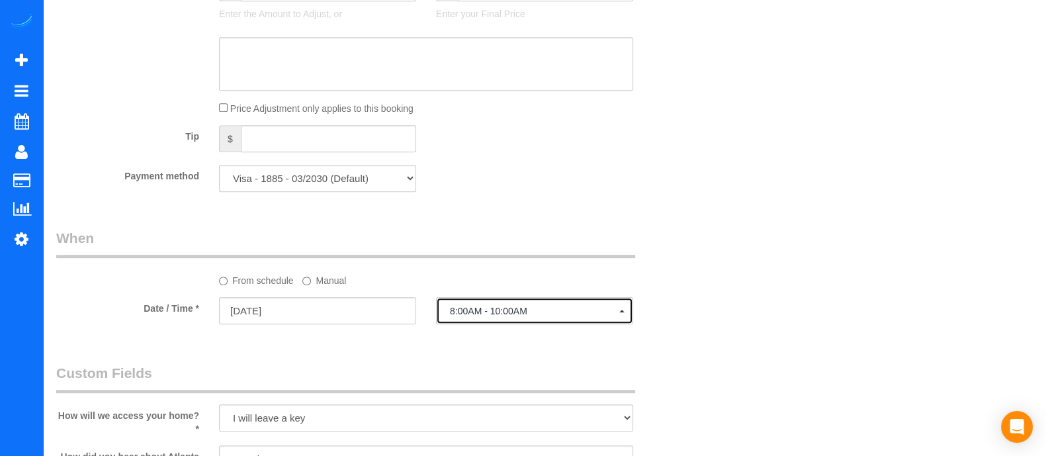
click at [467, 322] on button "8:00AM - 10:00AM" at bounding box center [534, 310] width 197 height 27
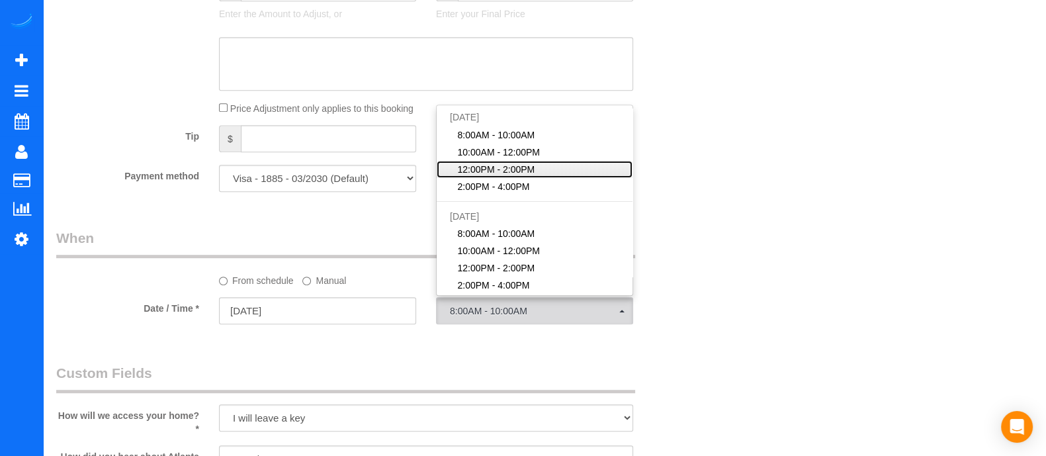
click at [489, 169] on span "12:00PM - 2:00PM" at bounding box center [496, 169] width 77 height 13
select select "spot18"
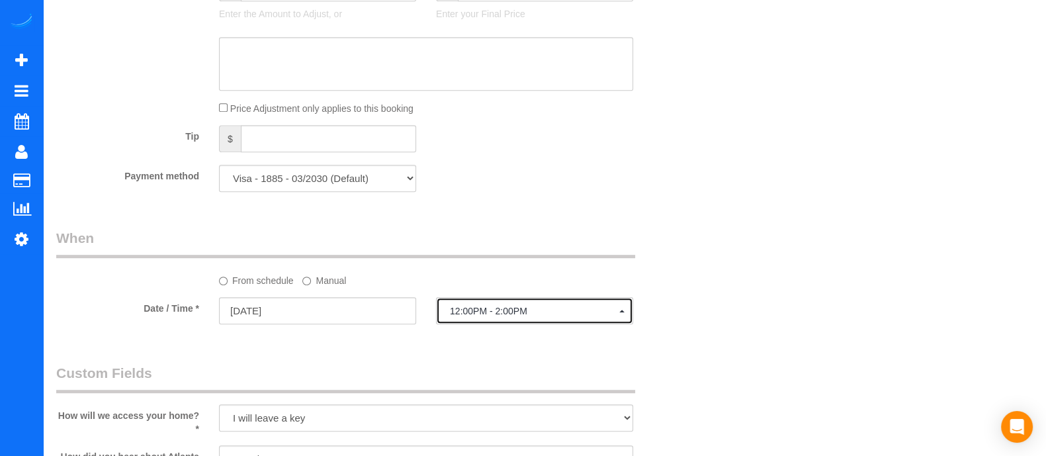
scroll to position [969, 0]
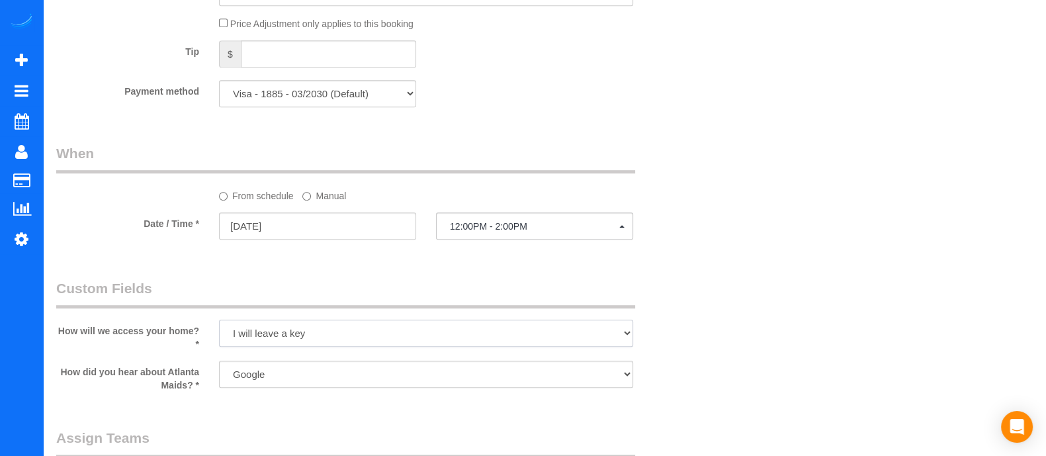
click at [259, 342] on select "I will leave a key I will provide an access code Someone will be home Go to apa…" at bounding box center [426, 332] width 414 height 27
click at [219, 324] on select "I will leave a key I will provide an access code Someone will be home Go to apa…" at bounding box center [426, 332] width 414 height 27
click at [310, 382] on select "Google Yelp From a friend Social media Other" at bounding box center [426, 374] width 414 height 27
click at [497, 337] on select "I will leave a key I will provide an access code Someone will be home Go to apa…" at bounding box center [426, 332] width 414 height 27
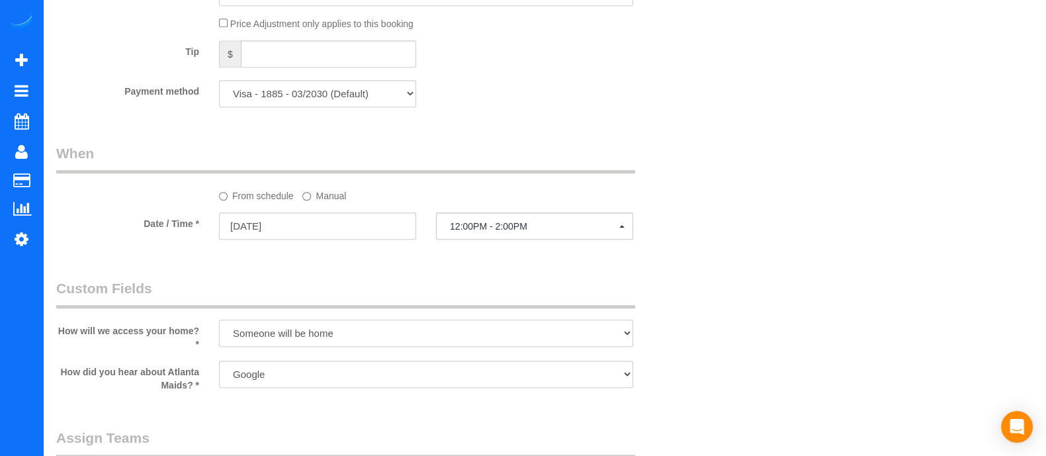
select select "number:2"
click at [219, 324] on select "I will leave a key I will provide an access code Someone will be home Go to apa…" at bounding box center [426, 332] width 414 height 27
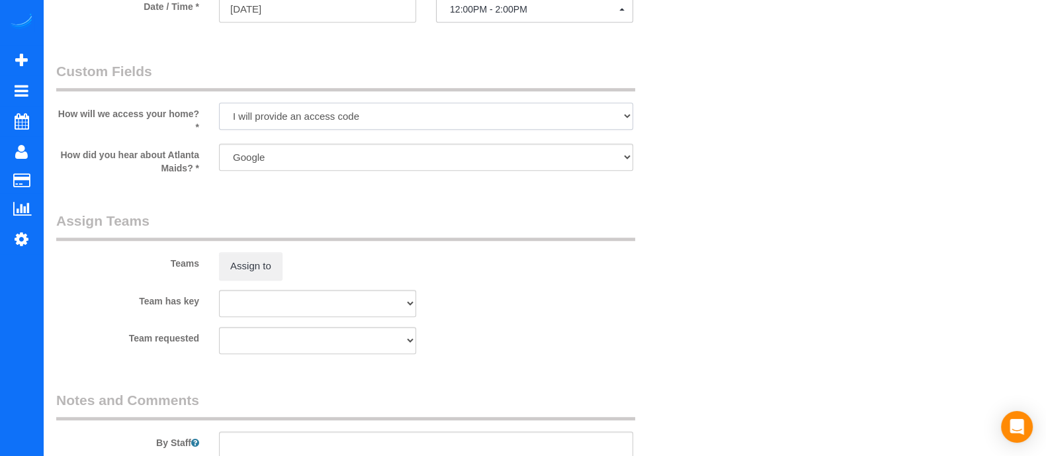
scroll to position [858, 0]
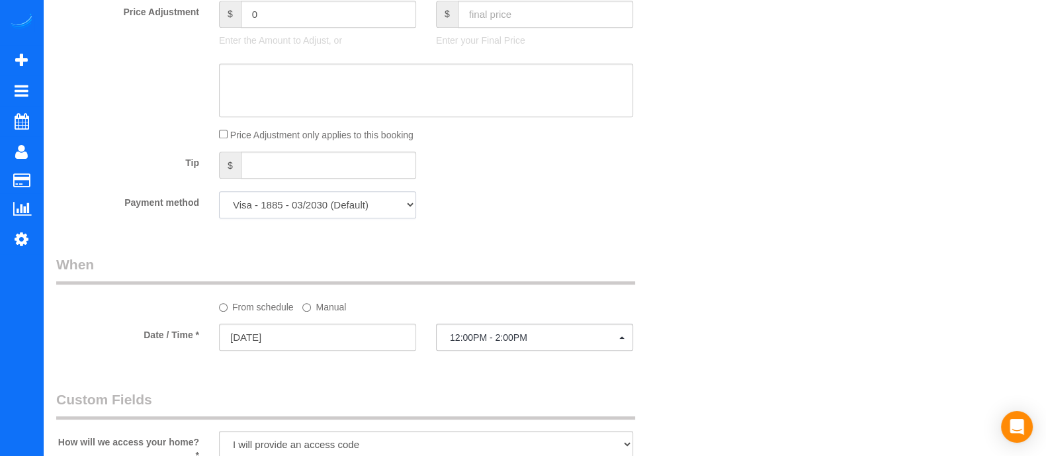
click at [300, 207] on select "Visa - 1885 - 03/2030 (Default) Add Credit Card ─────────────── Cash Check Payp…" at bounding box center [317, 204] width 197 height 27
select select "string:fspay"
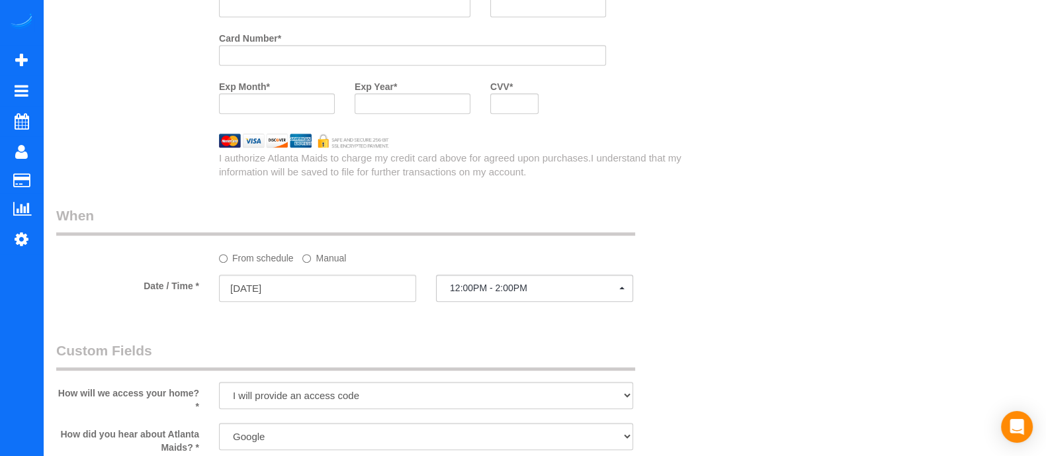
scroll to position [743, 0]
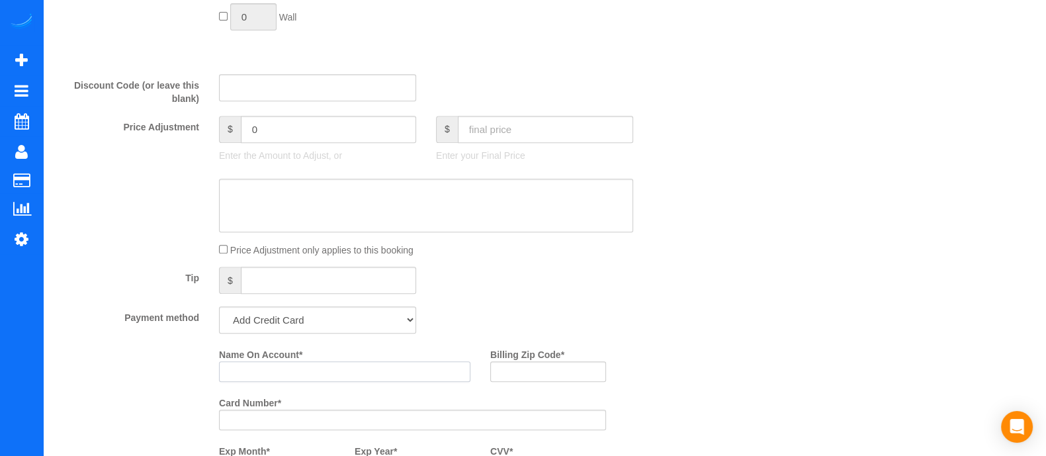
click at [276, 372] on input "Name On Account *" at bounding box center [344, 371] width 251 height 21
type input "J"
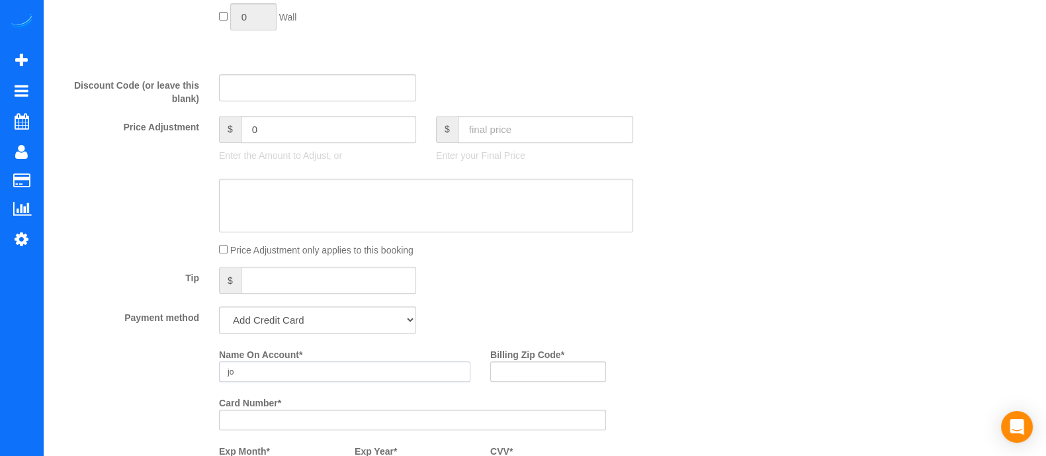
type input "j"
type input "[PERSON_NAME]"
click at [534, 374] on input "Billing Zip Code *" at bounding box center [548, 371] width 116 height 21
type input "3"
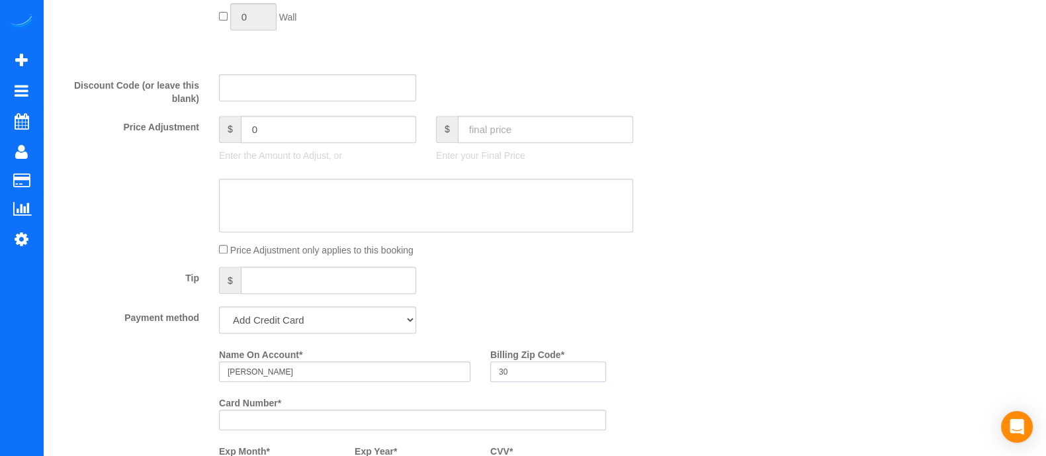
type input "3"
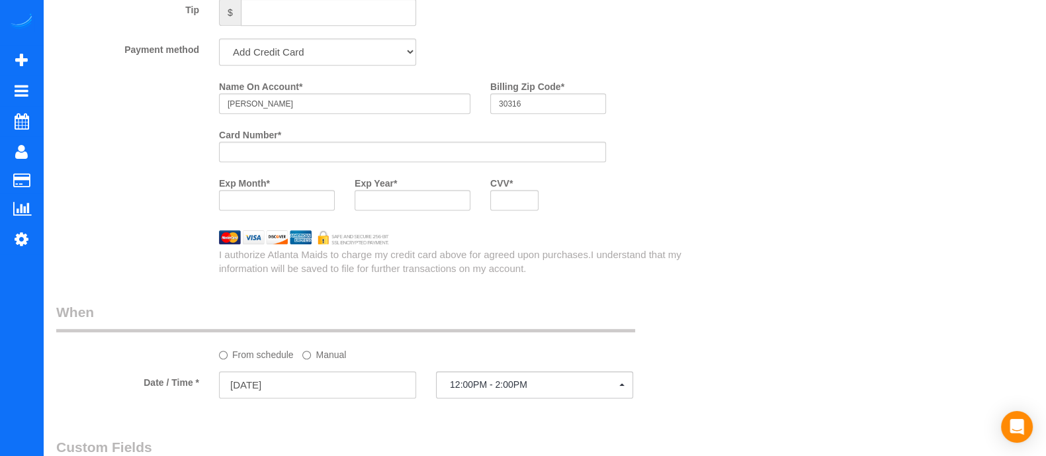
scroll to position [1021, 0]
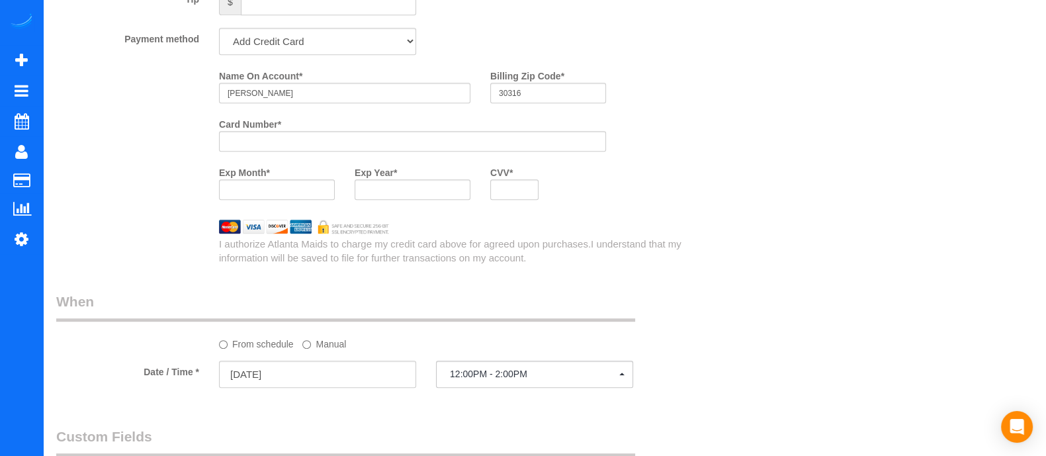
click at [526, 187] on div at bounding box center [514, 189] width 48 height 21
click at [529, 192] on div at bounding box center [514, 189] width 48 height 21
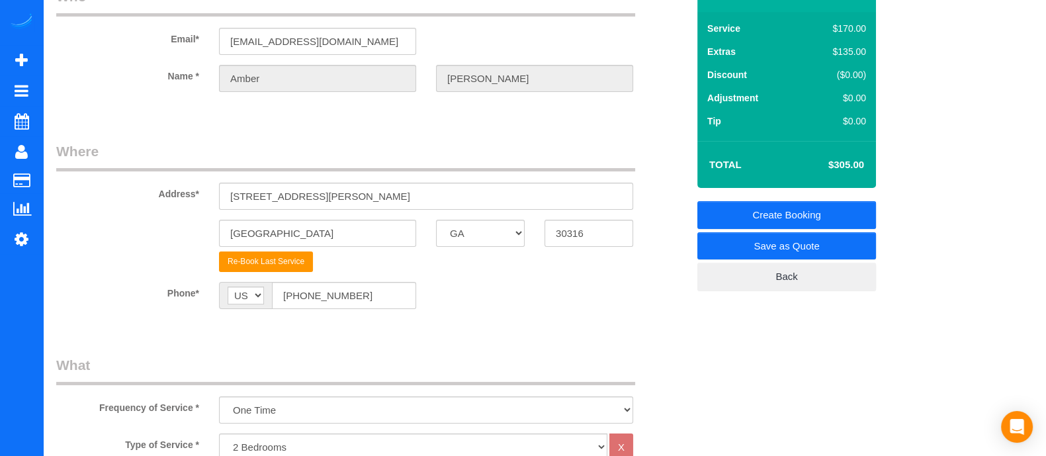
scroll to position [0, 0]
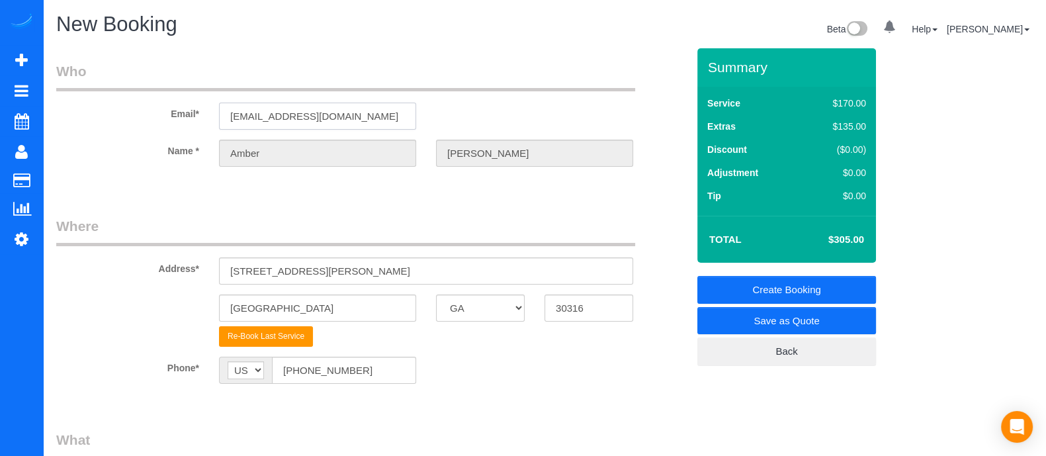
click at [391, 124] on input "[EMAIL_ADDRESS][DOMAIN_NAME]" at bounding box center [317, 116] width 197 height 27
click at [792, 284] on link "Create Booking" at bounding box center [786, 290] width 179 height 28
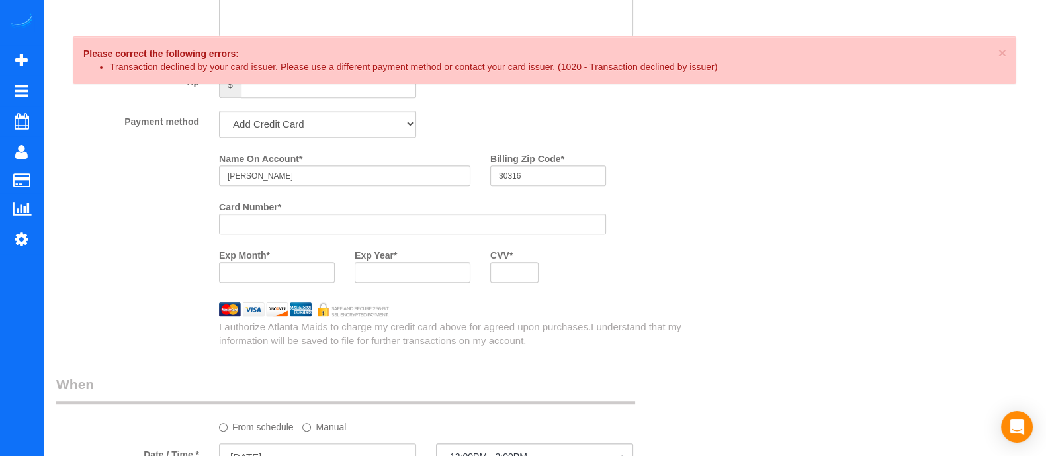
scroll to position [933, 0]
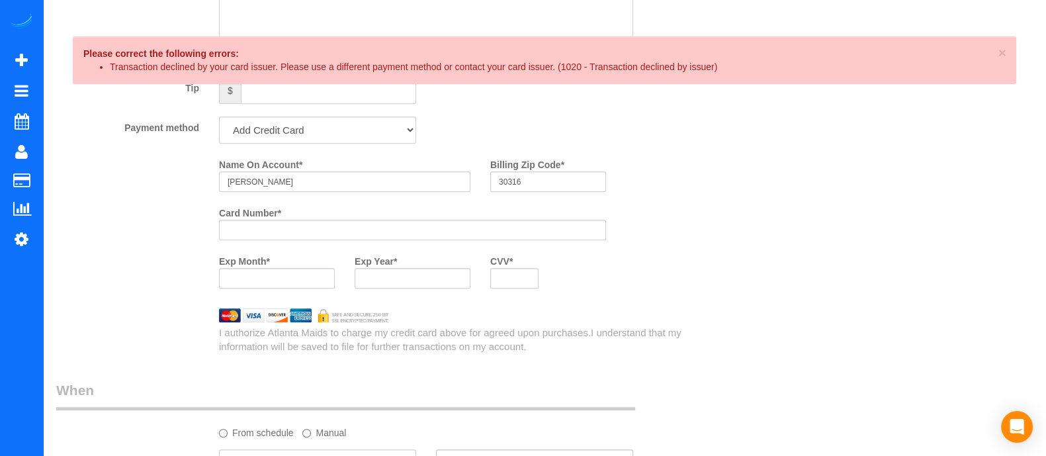
click at [362, 228] on div at bounding box center [412, 230] width 387 height 21
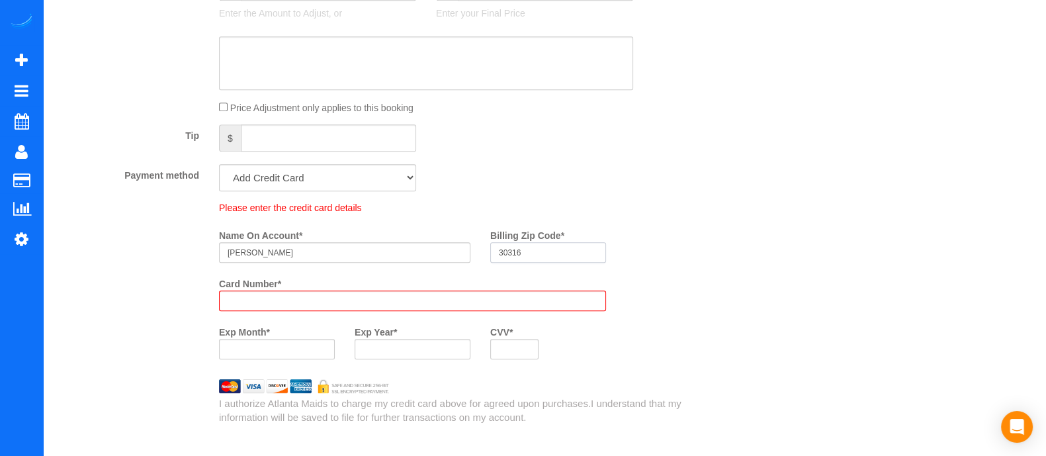
scroll to position [980, 0]
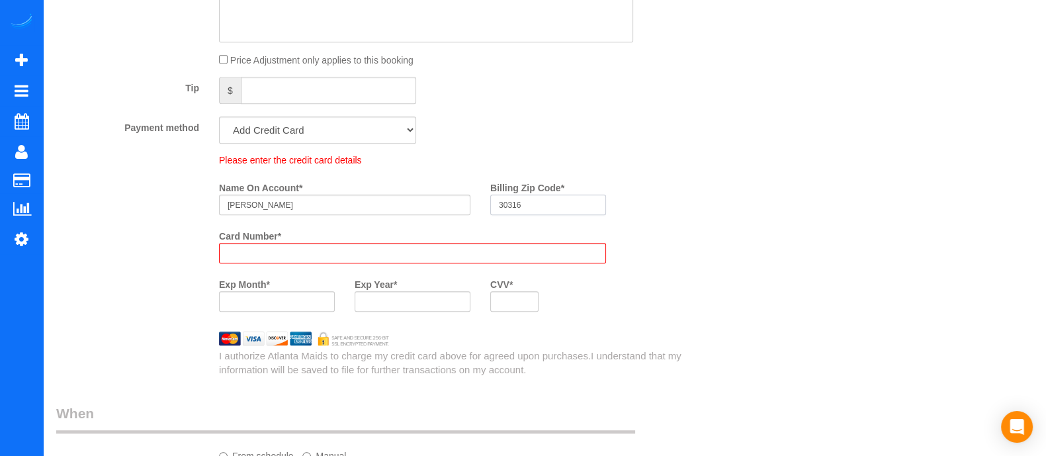
click at [545, 186] on div "Billing Zip Code * 30316" at bounding box center [548, 196] width 136 height 38
type input "3"
type input "30312"
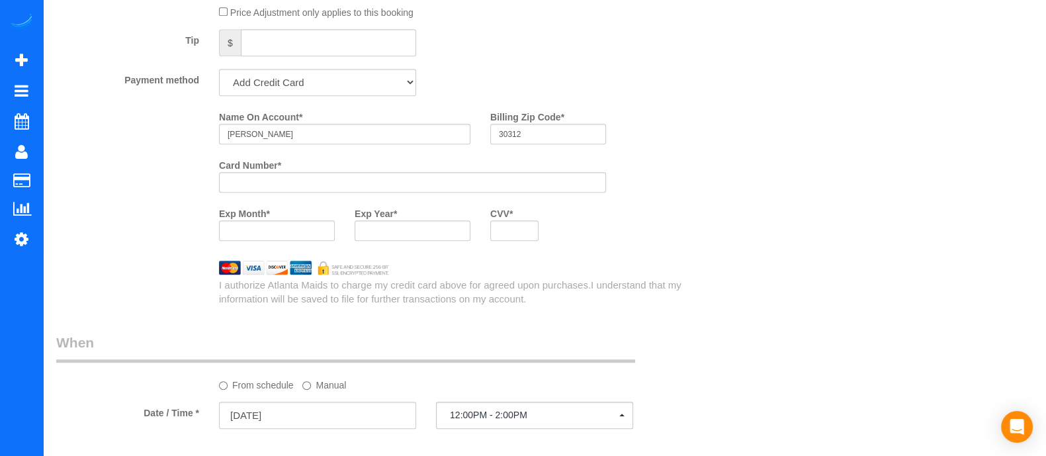
scroll to position [933, 0]
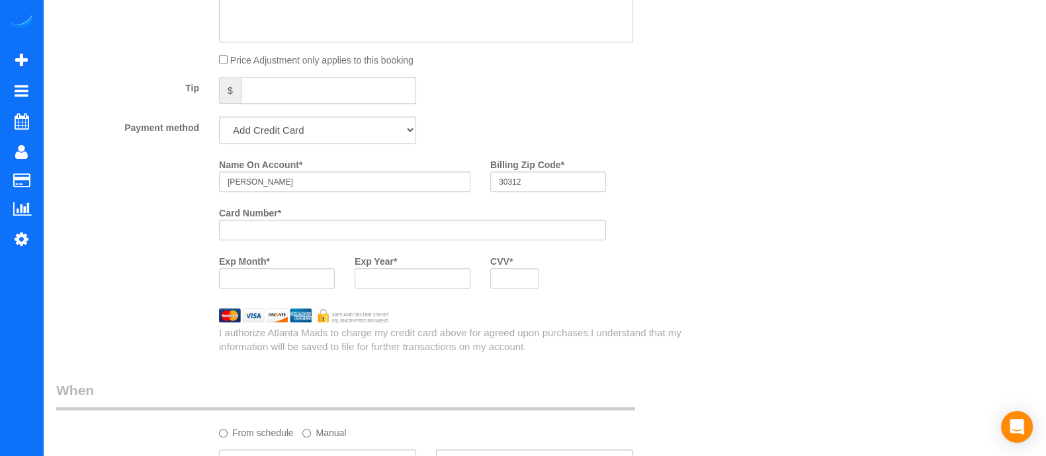
click at [800, 204] on div "Who Email* [EMAIL_ADDRESS][DOMAIN_NAME] Name * [PERSON_NAME] Where Address* [ST…" at bounding box center [544, 92] width 976 height 1953
click at [692, 264] on div "Name On Account * [PERSON_NAME] Billing Zip Code * 30312 Card Number * Exp Mont…" at bounding box center [453, 225] width 488 height 145
click at [962, 306] on div "Who Email* [EMAIL_ADDRESS][DOMAIN_NAME] Name * [PERSON_NAME] Where Address* [ST…" at bounding box center [544, 92] width 976 height 1953
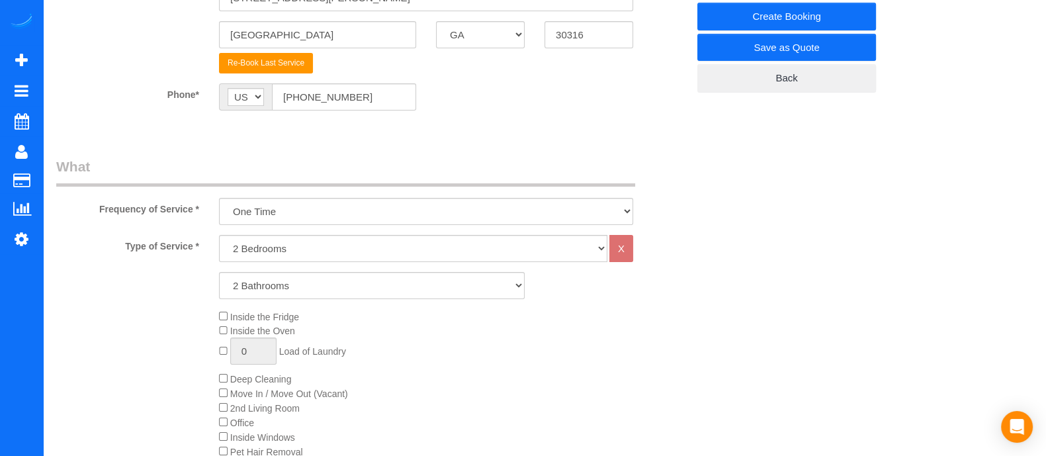
scroll to position [0, 0]
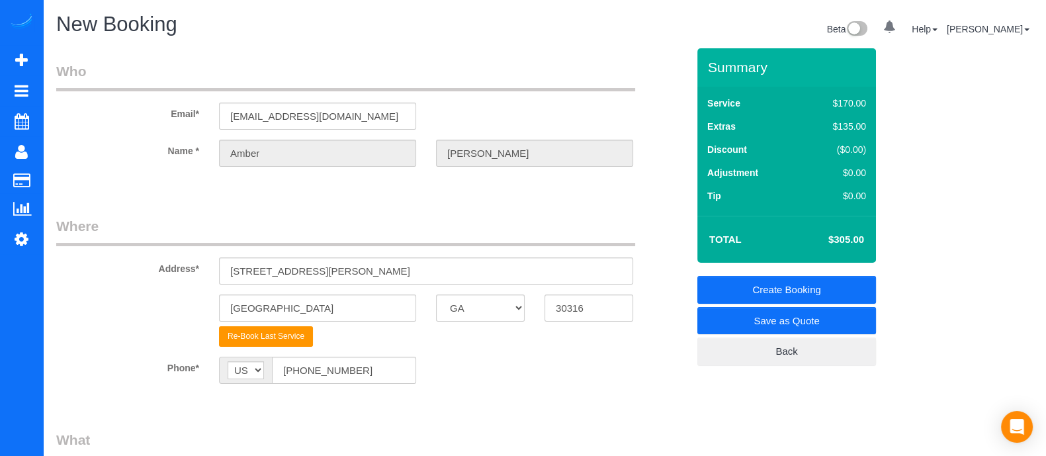
click at [772, 282] on link "Create Booking" at bounding box center [786, 290] width 179 height 28
